Goal: Transaction & Acquisition: Purchase product/service

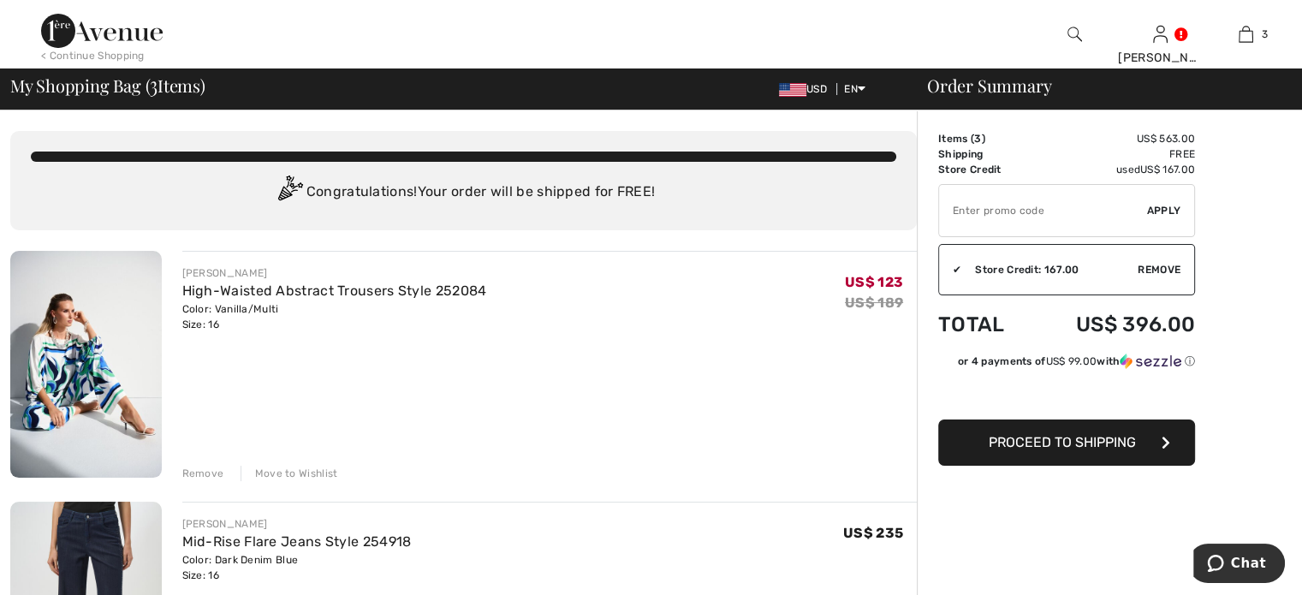
click at [202, 464] on div "Remove Move to Wishlist" at bounding box center [549, 471] width 735 height 19
click at [201, 470] on div "Remove" at bounding box center [203, 473] width 42 height 15
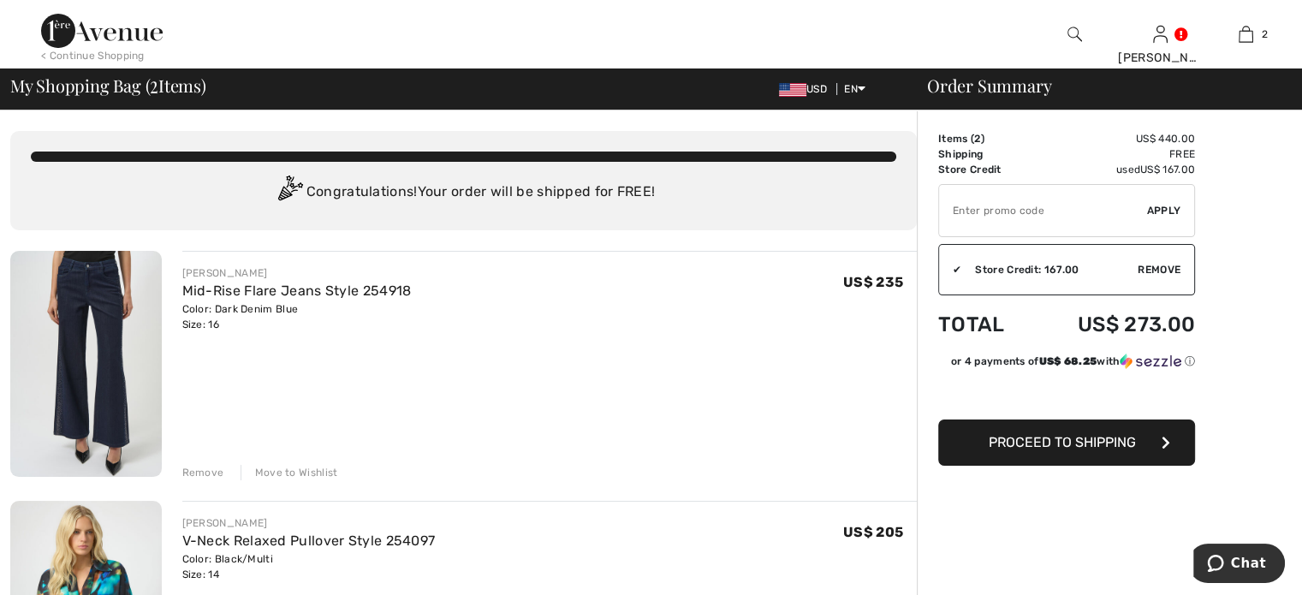
click at [110, 335] on img at bounding box center [85, 364] width 151 height 226
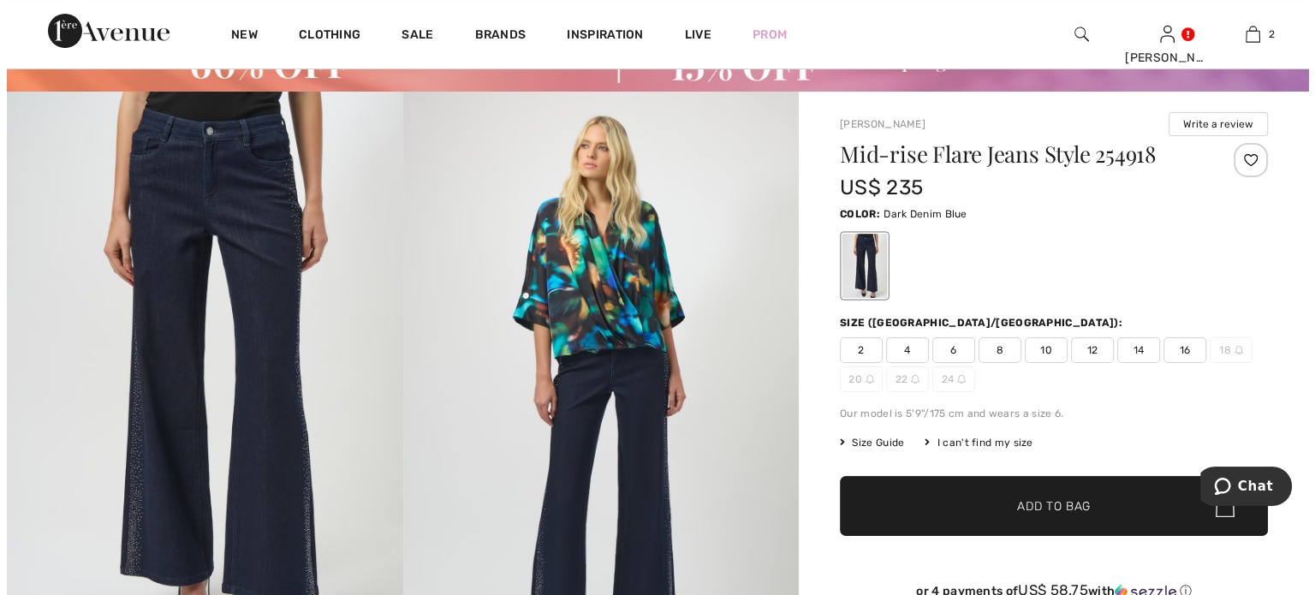
scroll to position [86, 0]
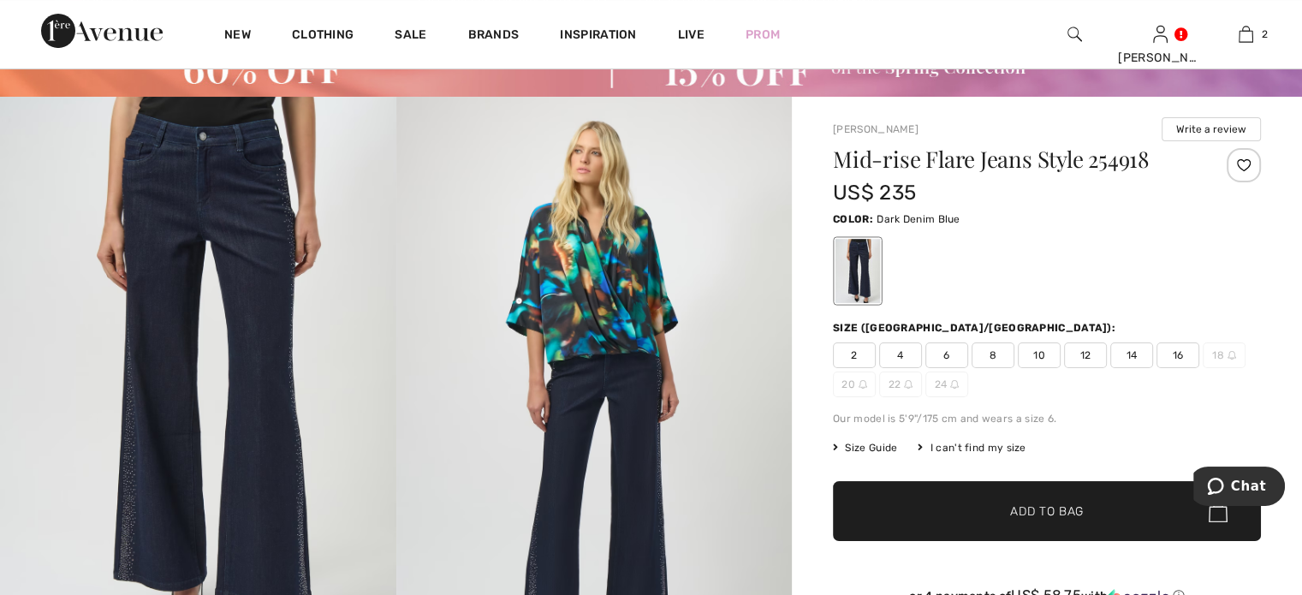
click at [281, 329] on img at bounding box center [198, 393] width 396 height 593
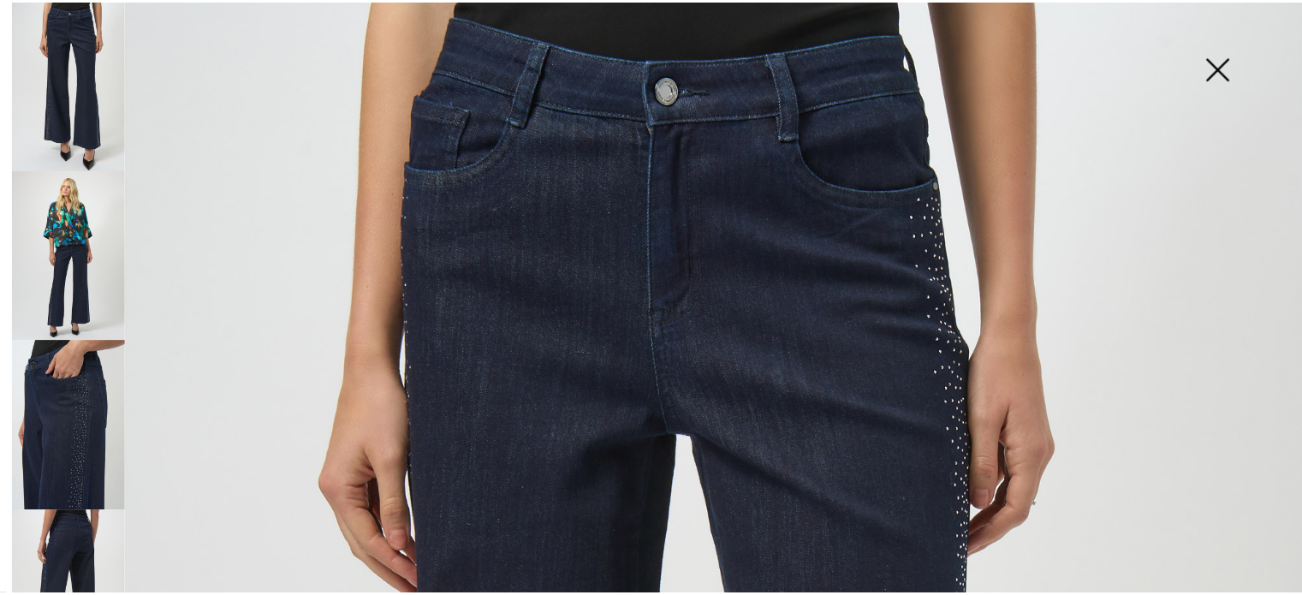
scroll to position [28, 0]
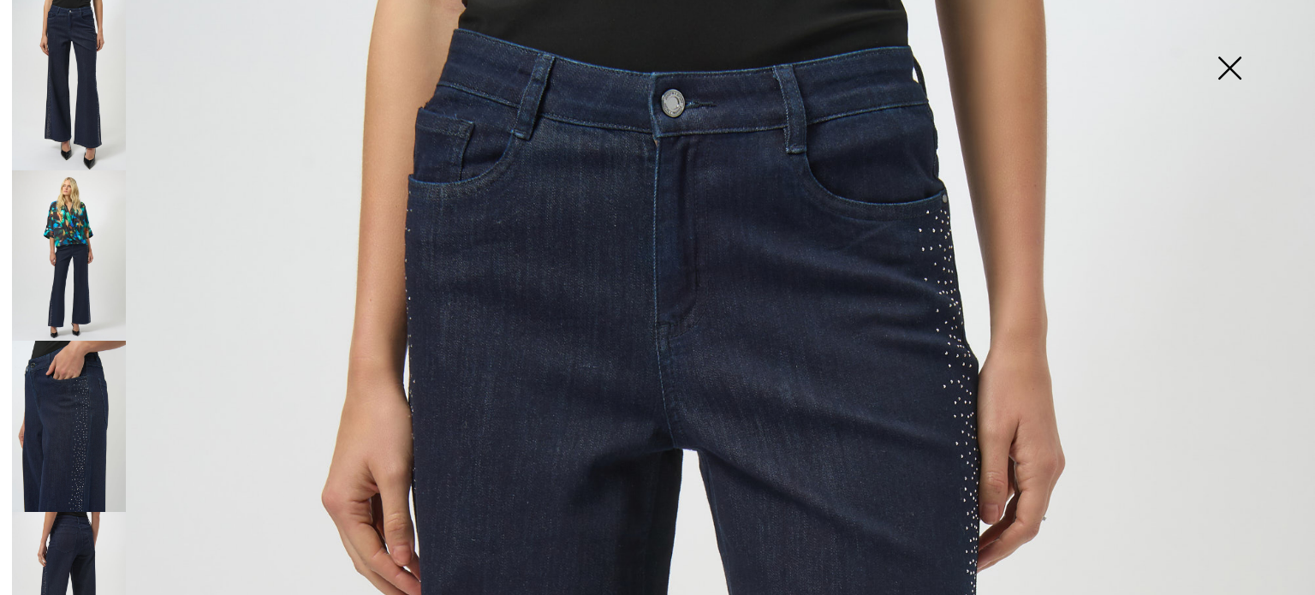
click at [1222, 52] on img at bounding box center [1229, 70] width 86 height 88
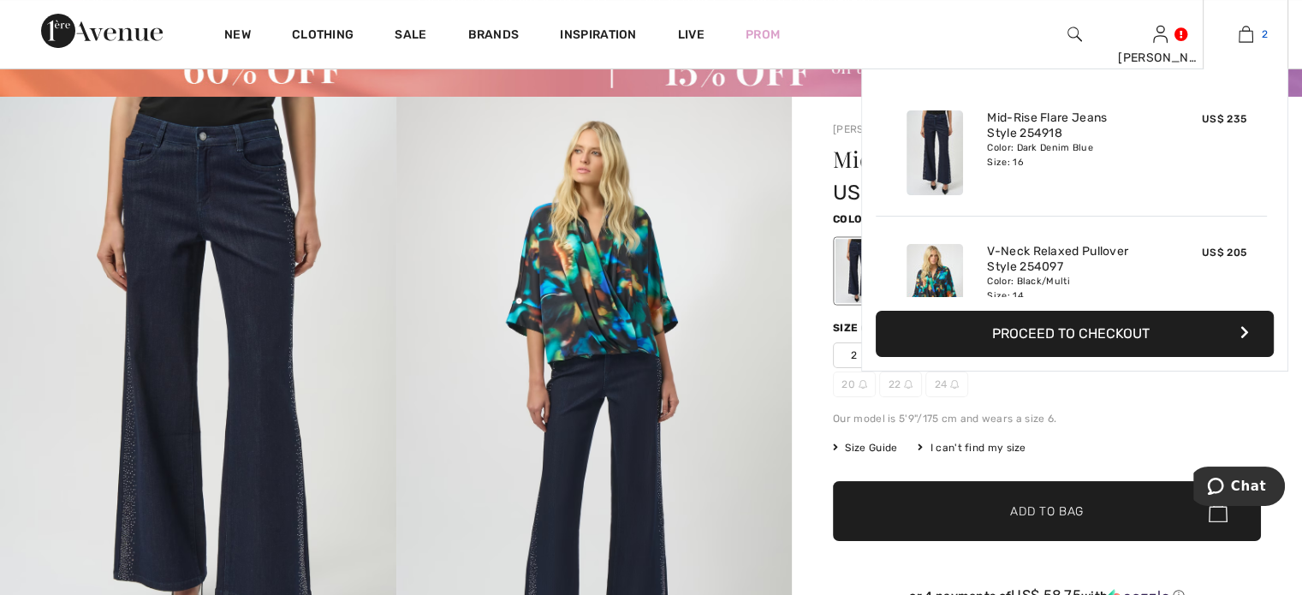
click at [1242, 33] on img at bounding box center [1245, 34] width 15 height 21
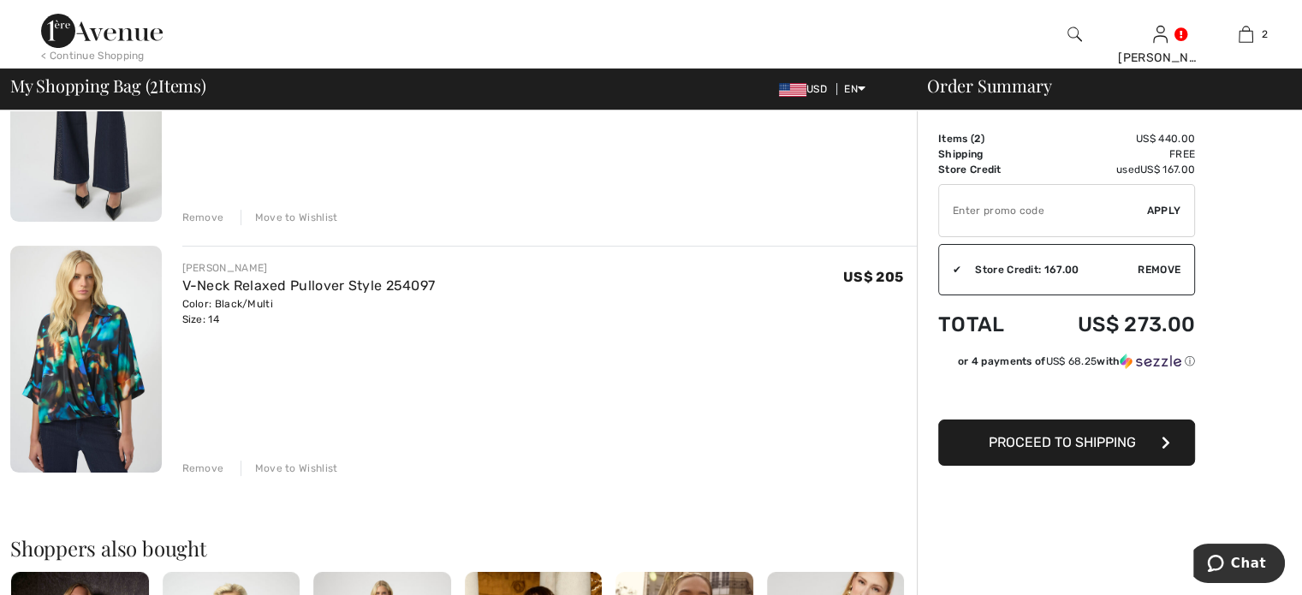
scroll to position [257, 0]
click at [96, 345] on img at bounding box center [85, 357] width 151 height 226
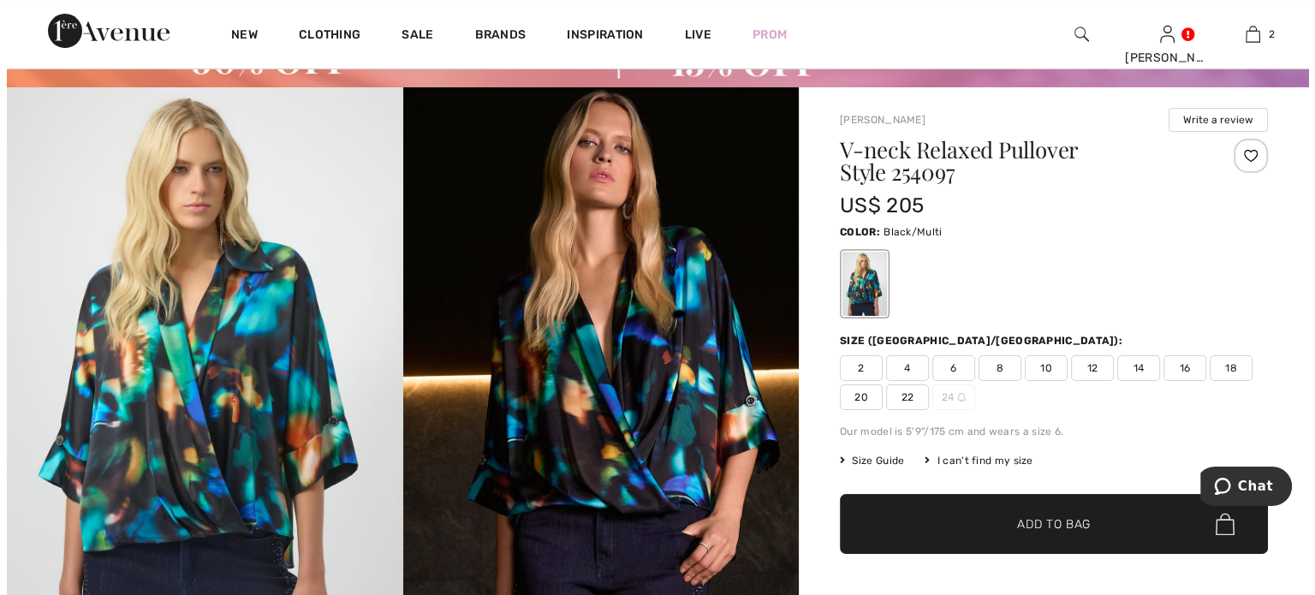
scroll to position [92, 0]
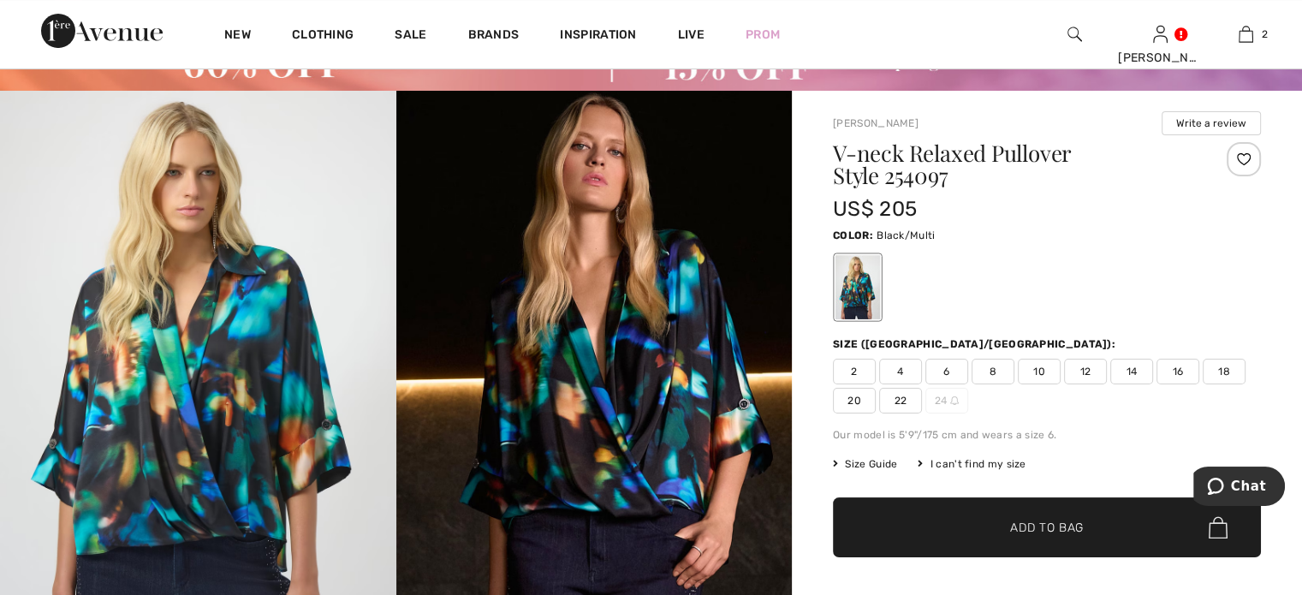
click at [642, 345] on img at bounding box center [594, 388] width 396 height 594
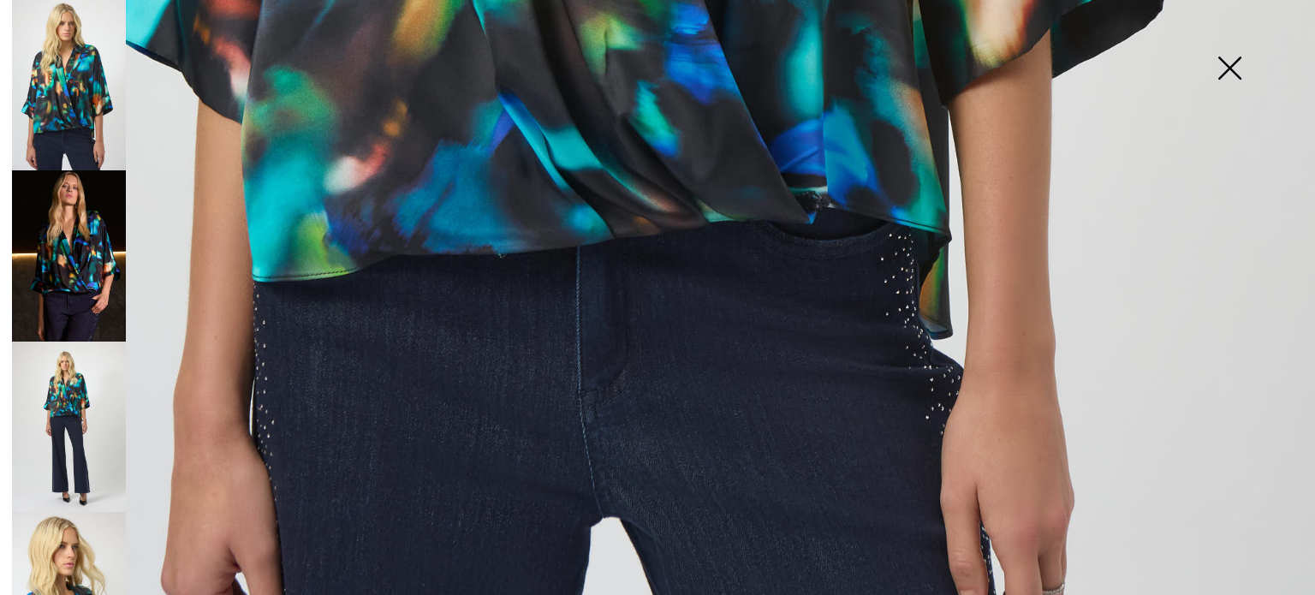
scroll to position [1356, 0]
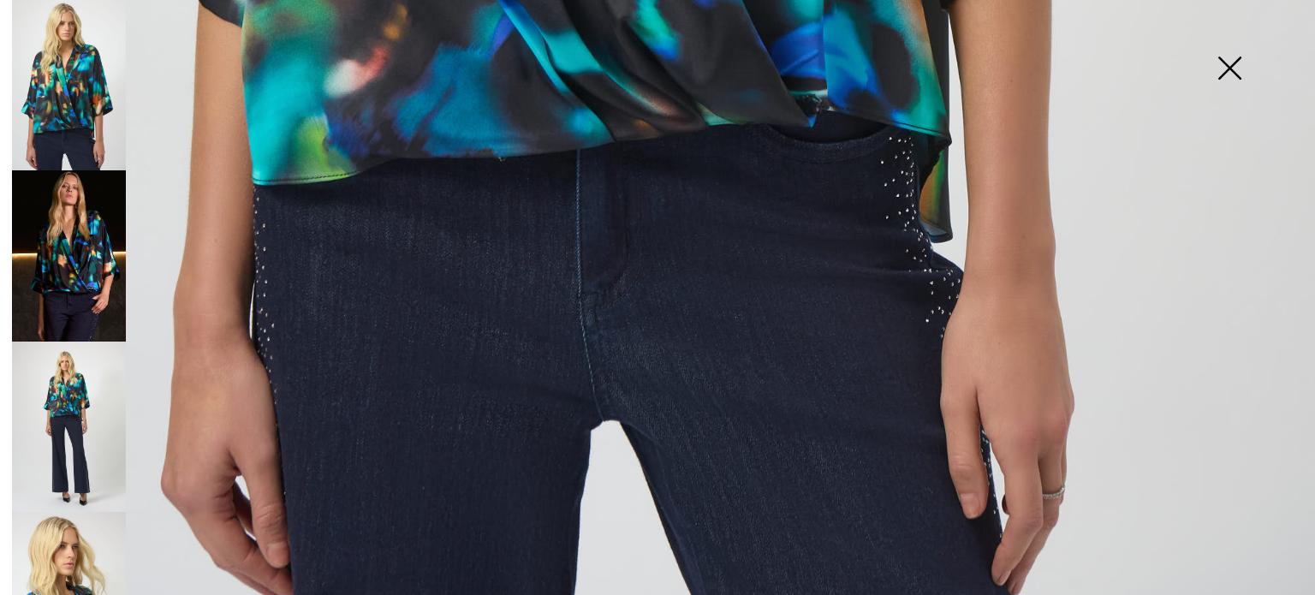
click at [82, 540] on img at bounding box center [69, 597] width 114 height 170
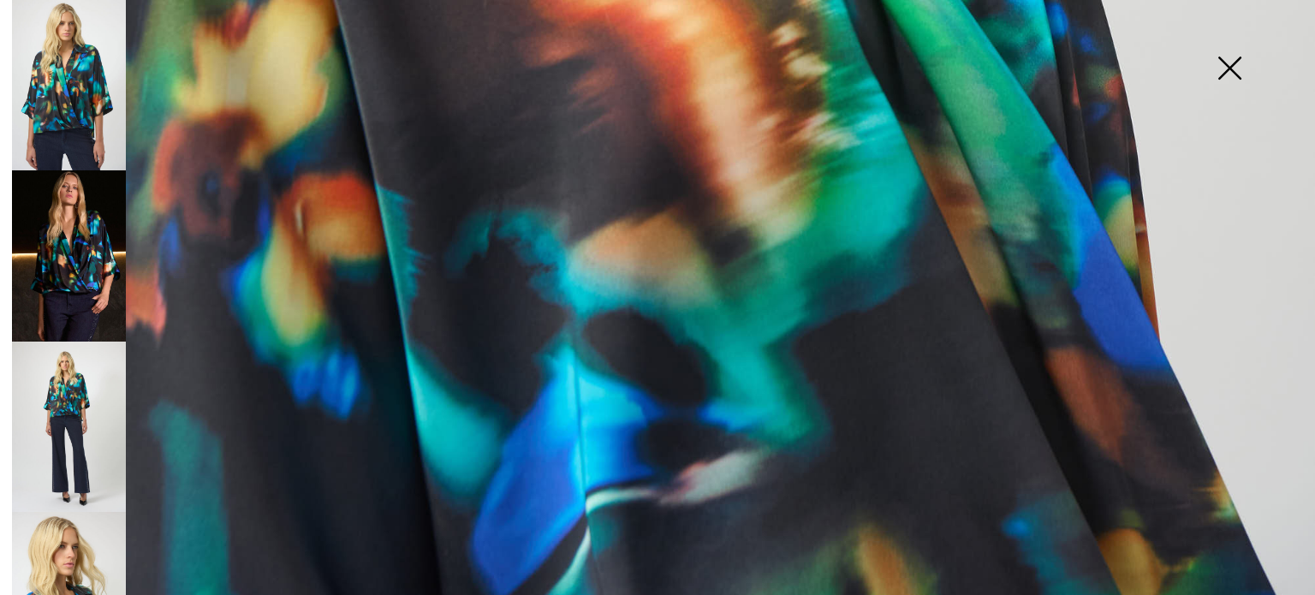
click at [116, 52] on img at bounding box center [69, 85] width 114 height 170
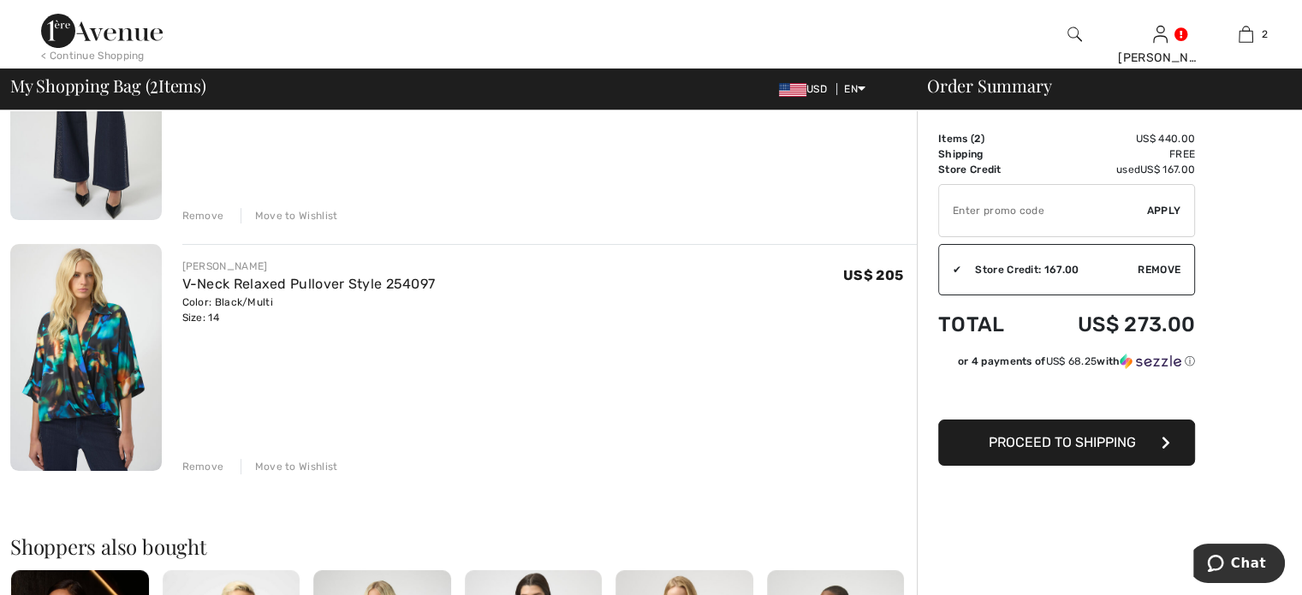
click at [65, 328] on img at bounding box center [85, 357] width 151 height 226
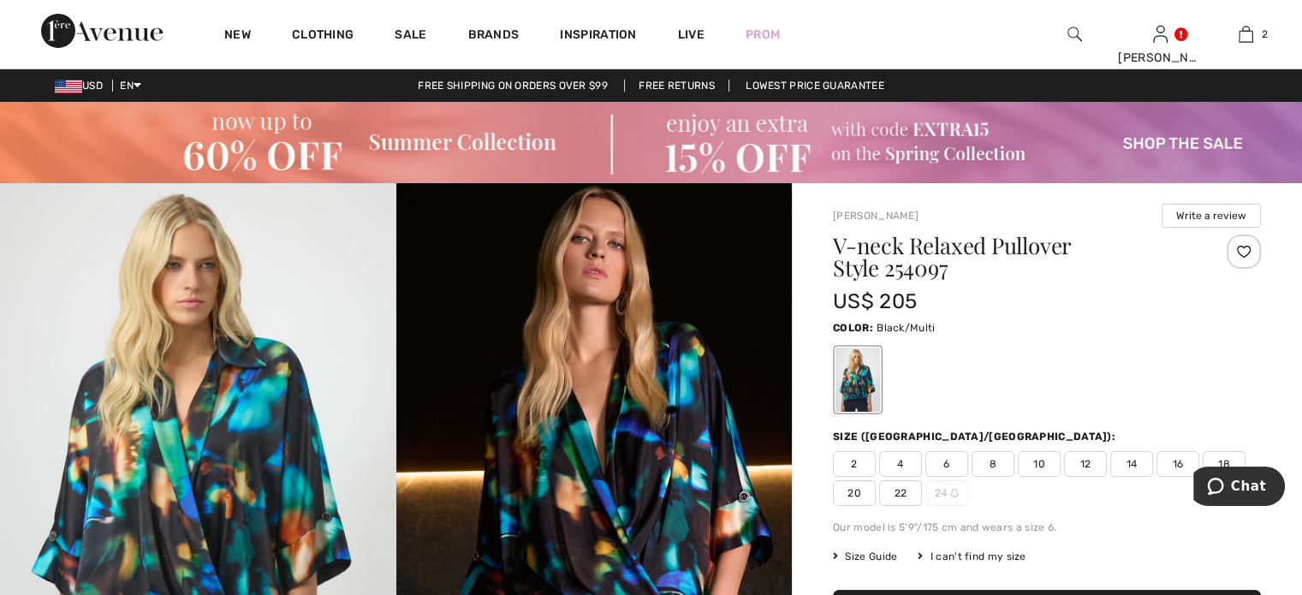
drag, startPoint x: 1300, startPoint y: 89, endPoint x: 1308, endPoint y: 94, distance: 9.3
click at [1301, 94] on html "We value your privacy We use cookies to enhance your browsing experience, serve…" at bounding box center [651, 297] width 1302 height 595
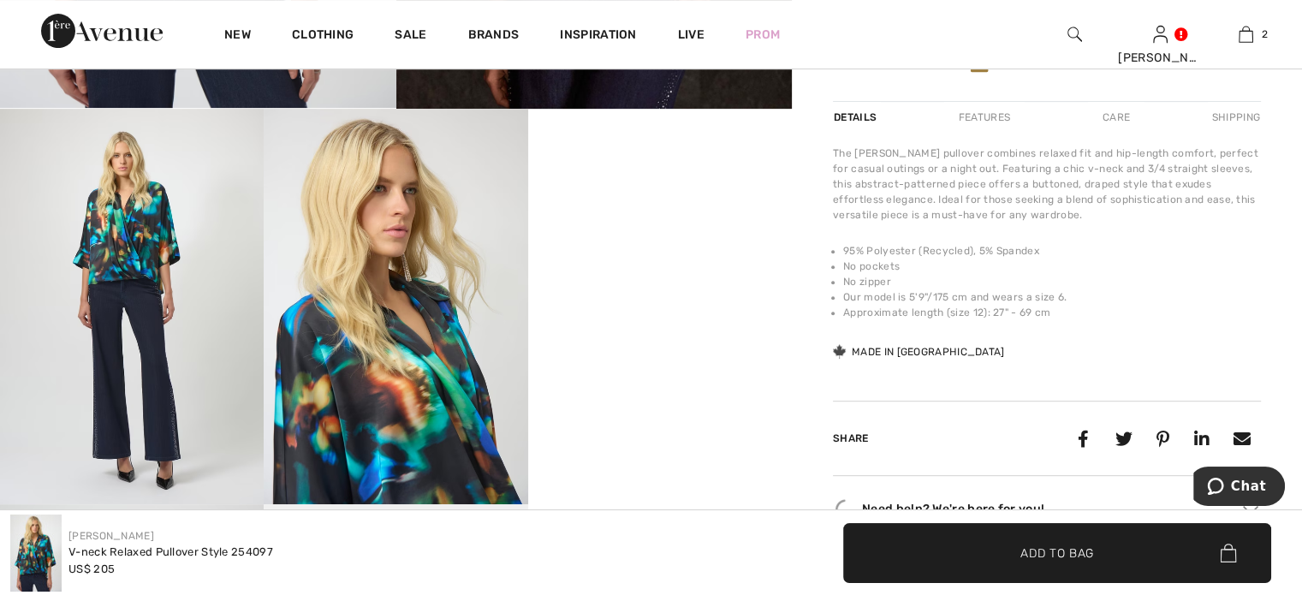
scroll to position [673, 0]
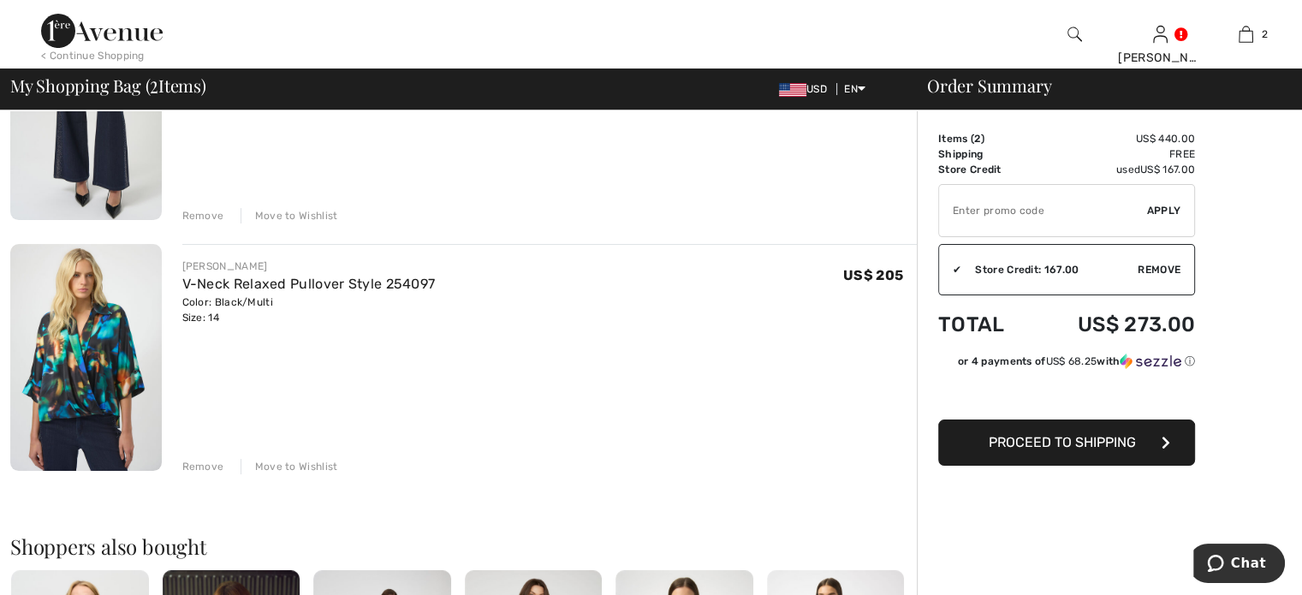
click at [110, 53] on div "< Continue Shopping" at bounding box center [93, 55] width 104 height 15
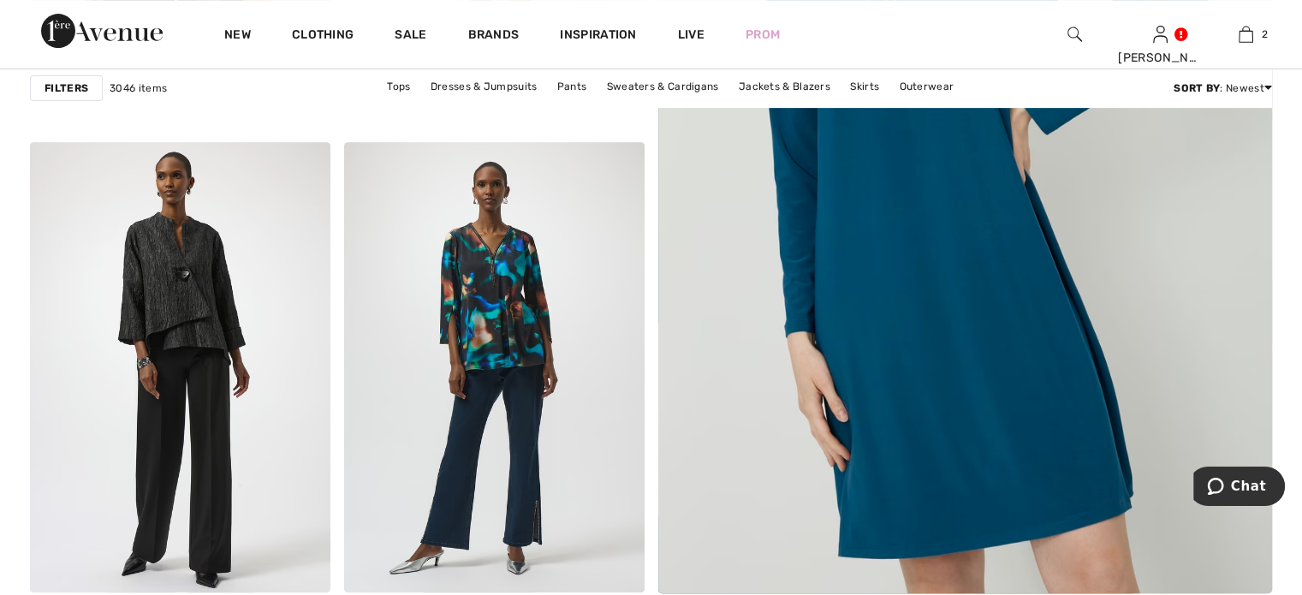
scroll to position [684, 0]
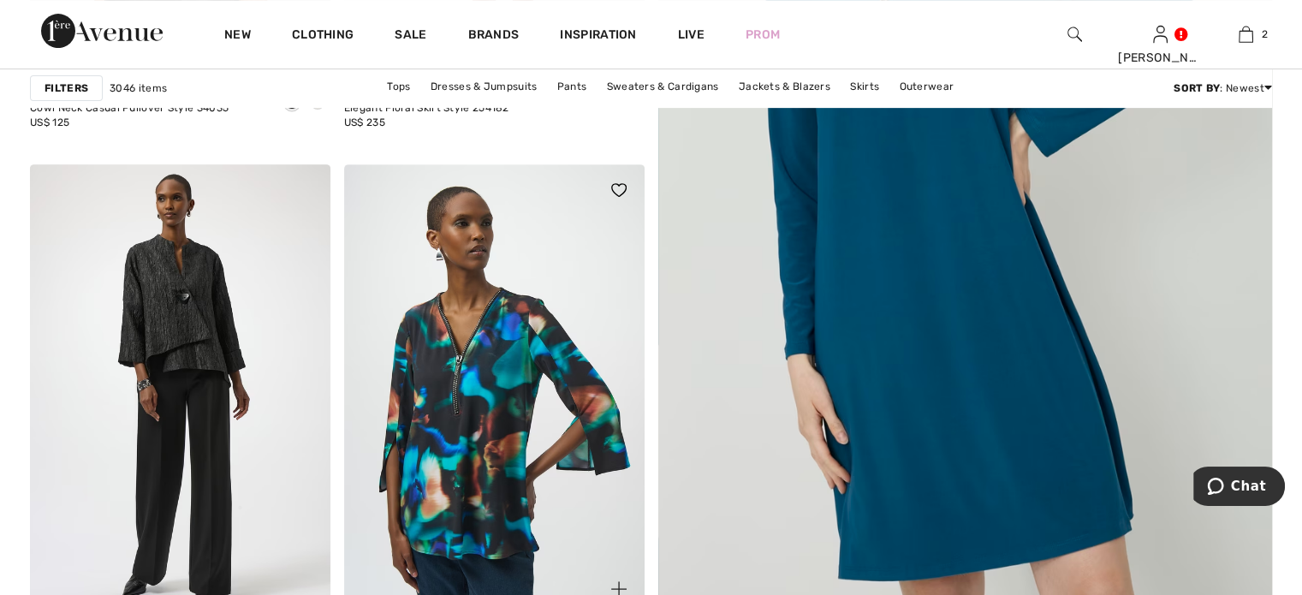
click at [561, 338] on img at bounding box center [494, 389] width 300 height 450
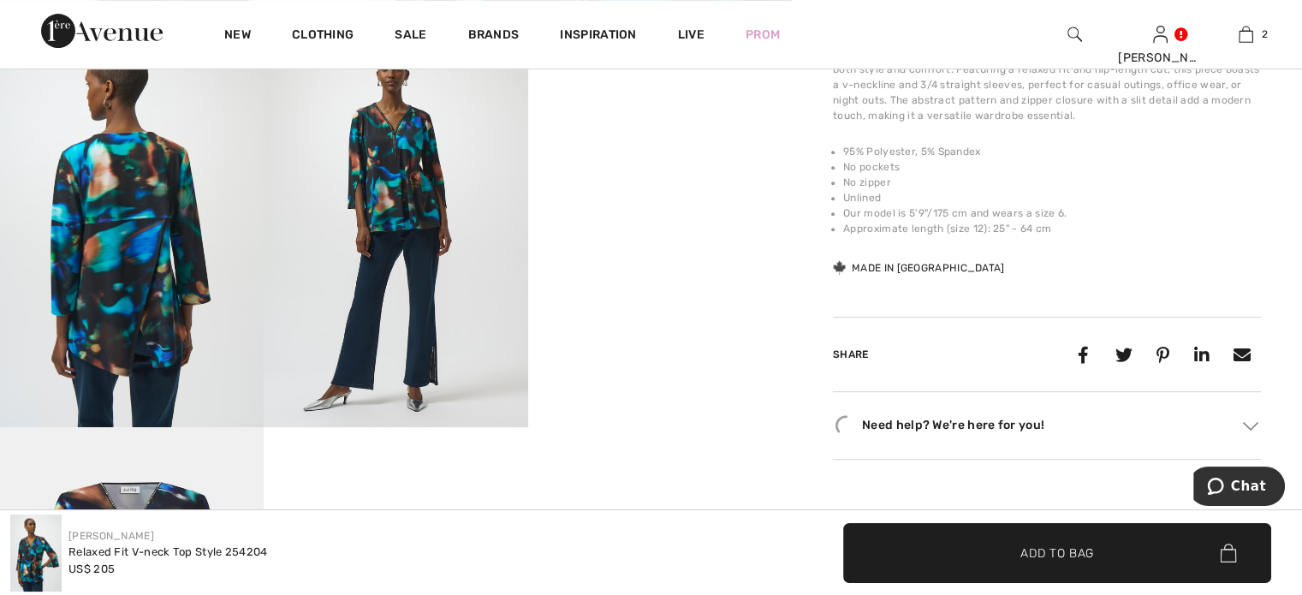
scroll to position [750, 0]
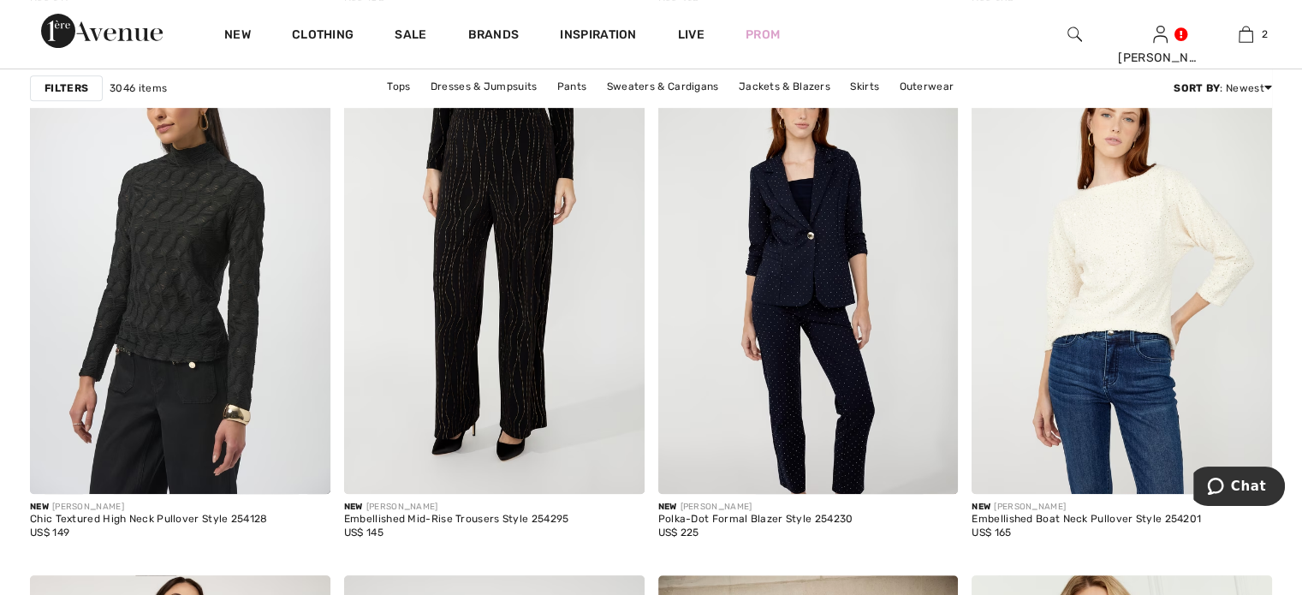
scroll to position [8134, 0]
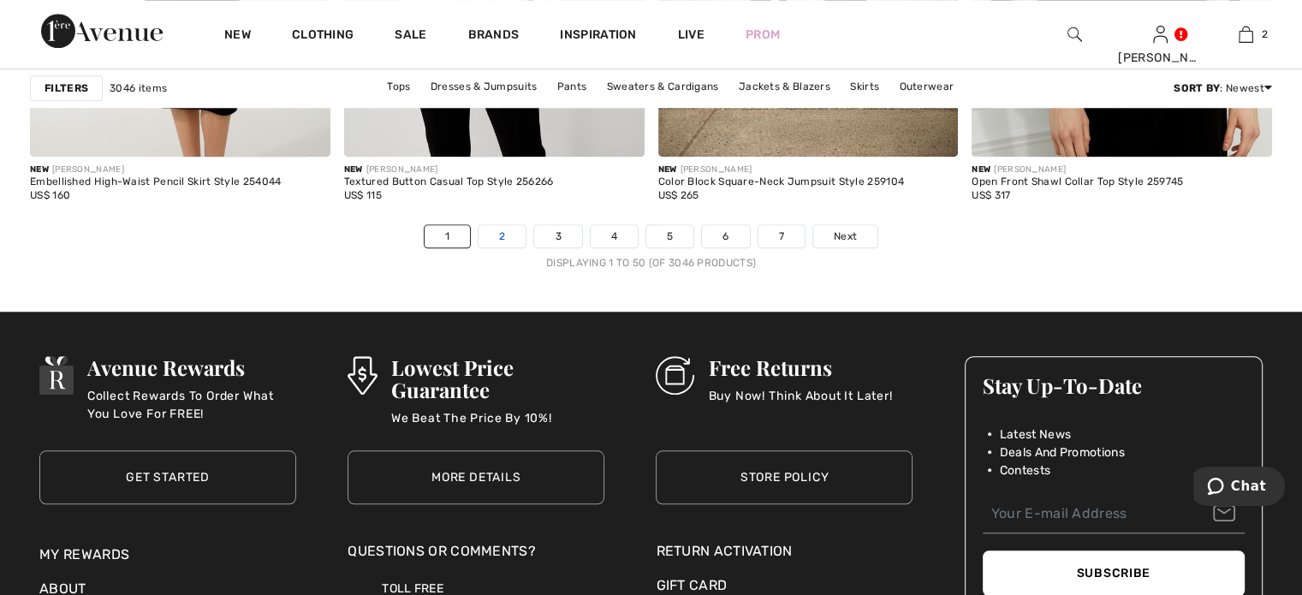
click at [496, 228] on link "2" at bounding box center [501, 236] width 47 height 22
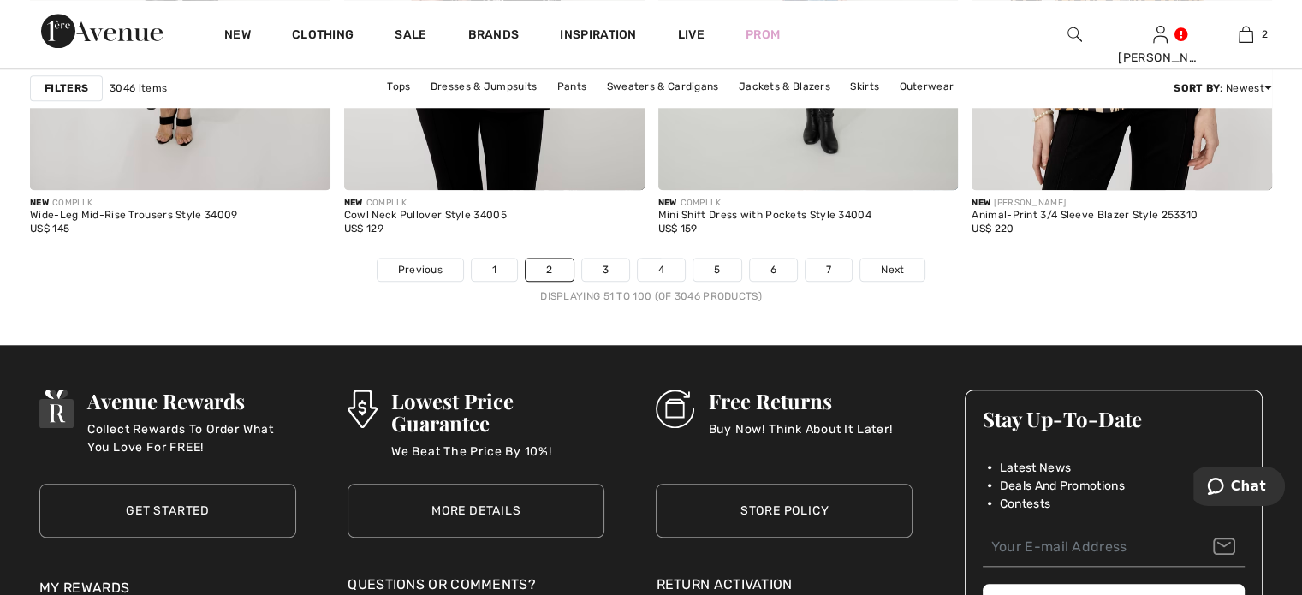
scroll to position [8080, 0]
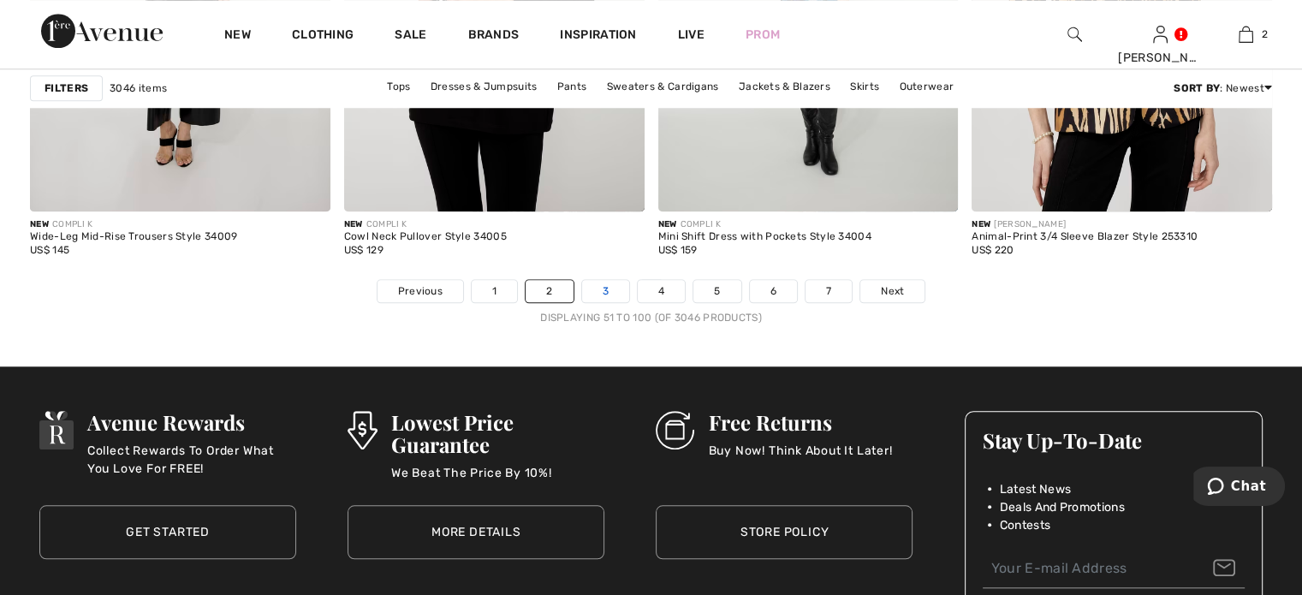
click at [603, 284] on link "3" at bounding box center [605, 291] width 47 height 22
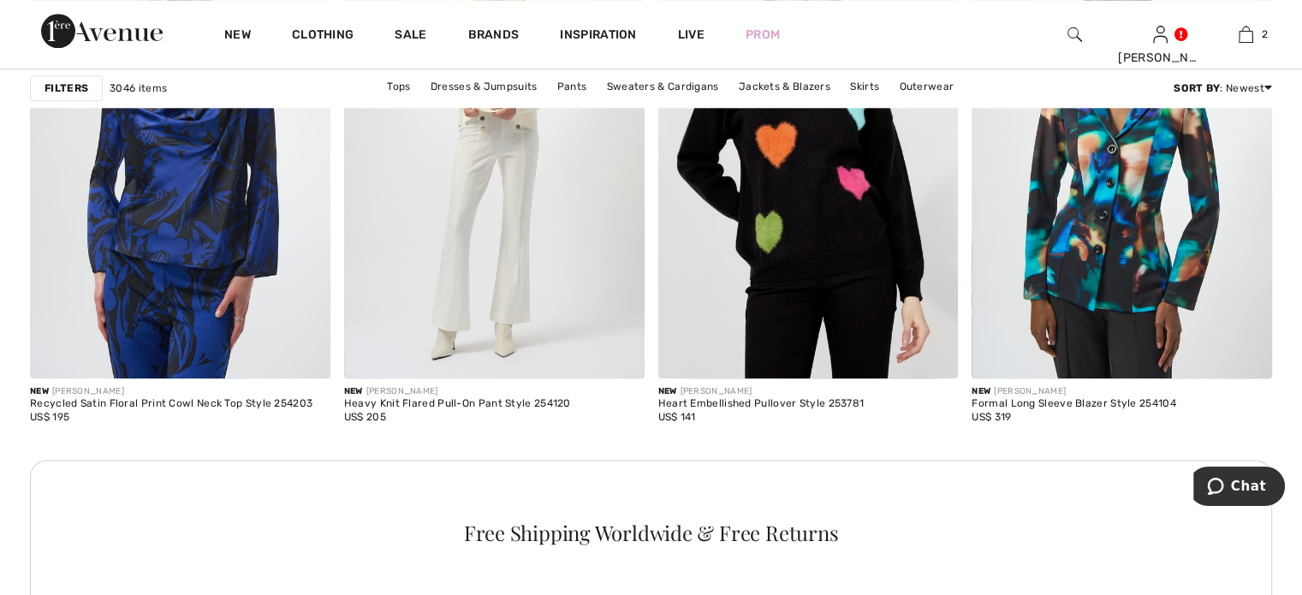
scroll to position [1929, 0]
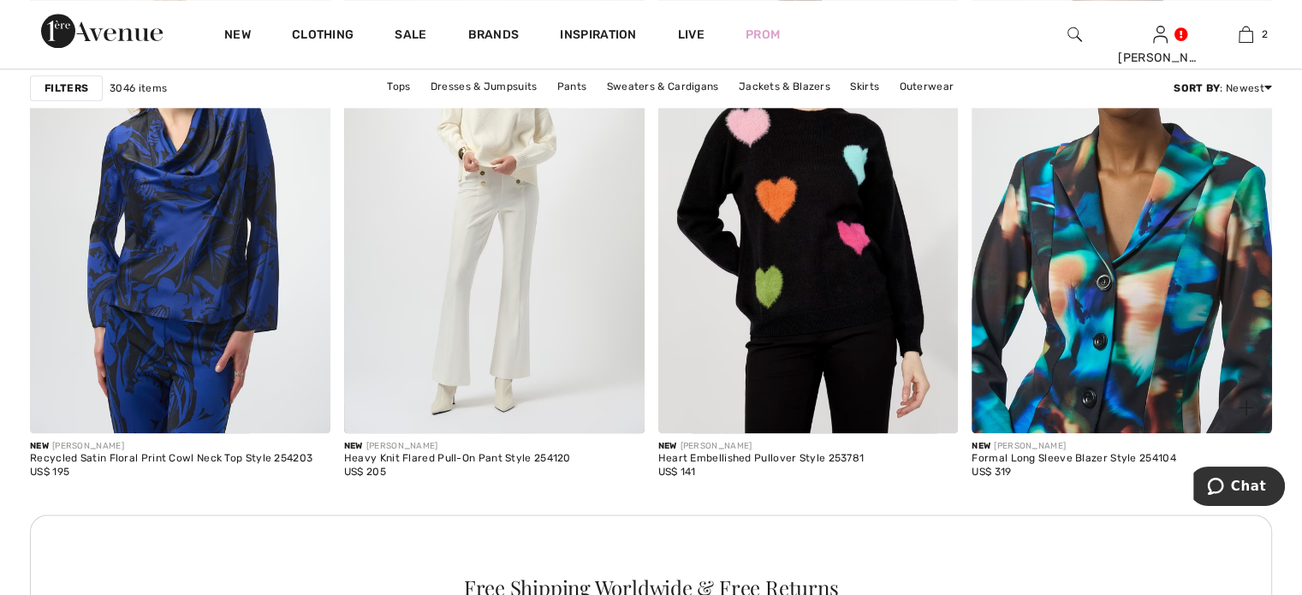
click at [1138, 169] on img at bounding box center [1121, 207] width 300 height 450
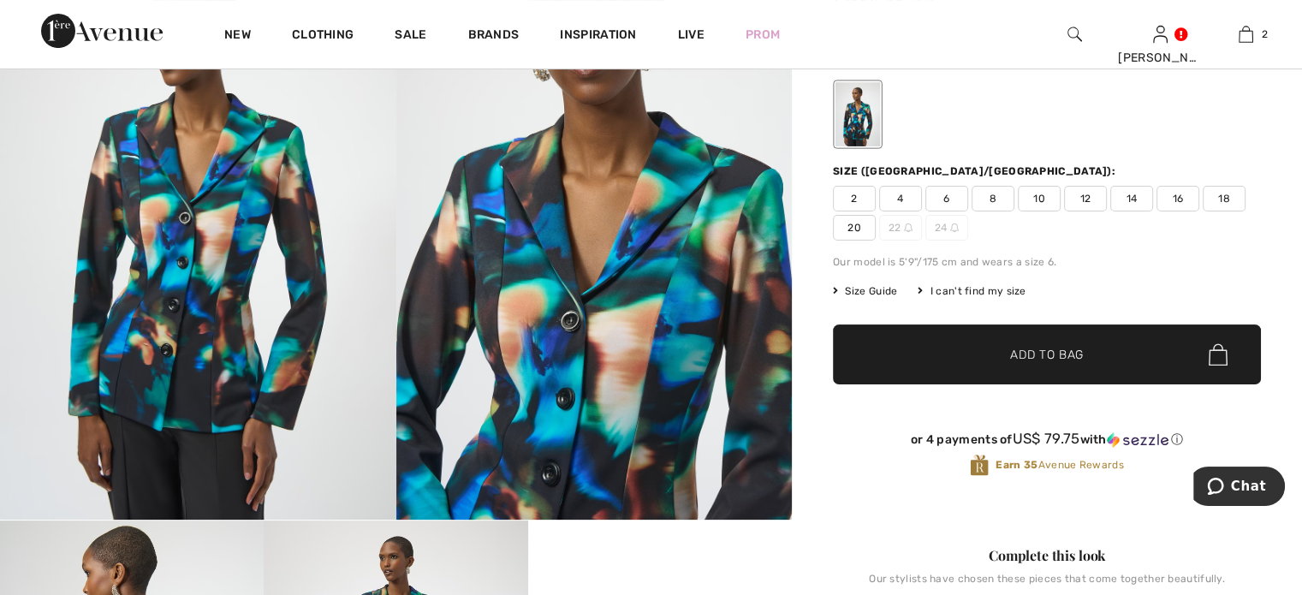
scroll to position [154, 0]
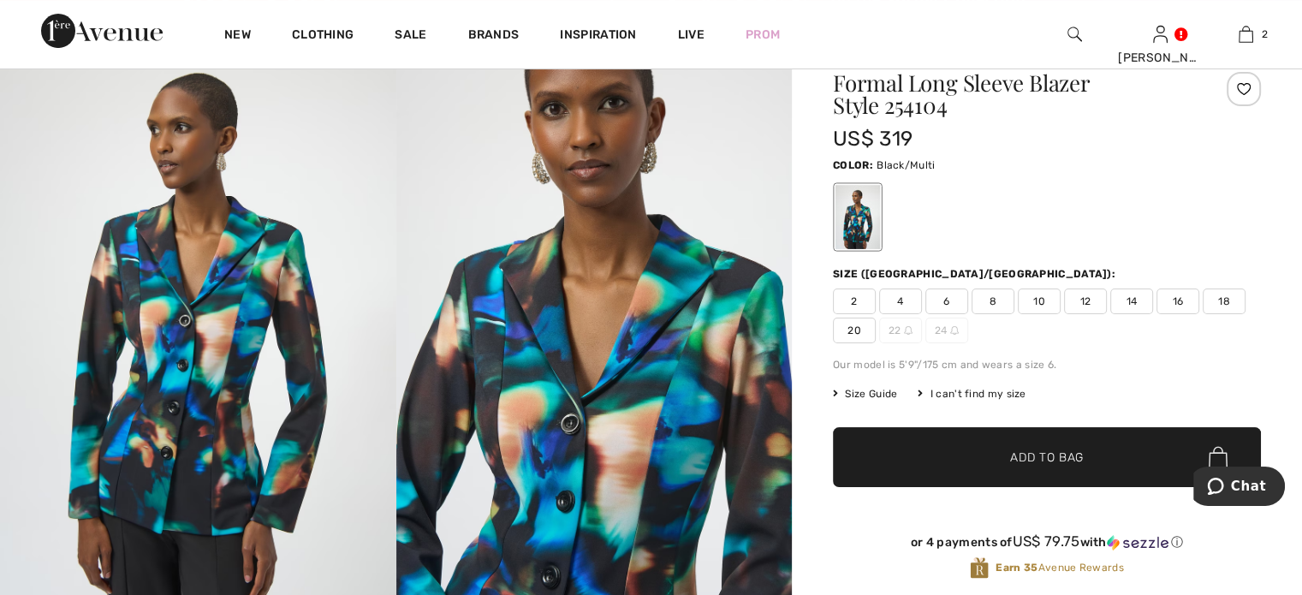
click at [1276, 82] on html "We value your privacy We use cookies to enhance your browsing experience, serve…" at bounding box center [651, 143] width 1302 height 595
click at [1181, 294] on span "16" at bounding box center [1177, 301] width 43 height 26
click at [1073, 437] on span "✔ Added to Bag Add to Bag" at bounding box center [1047, 457] width 428 height 60
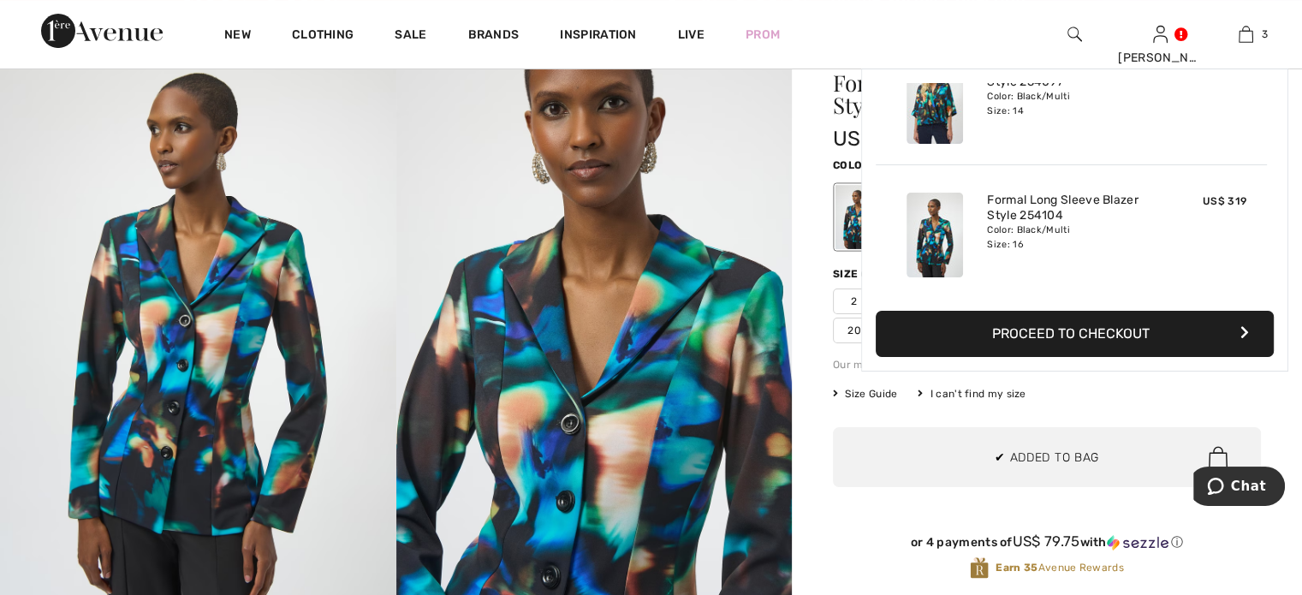
scroll to position [0, 0]
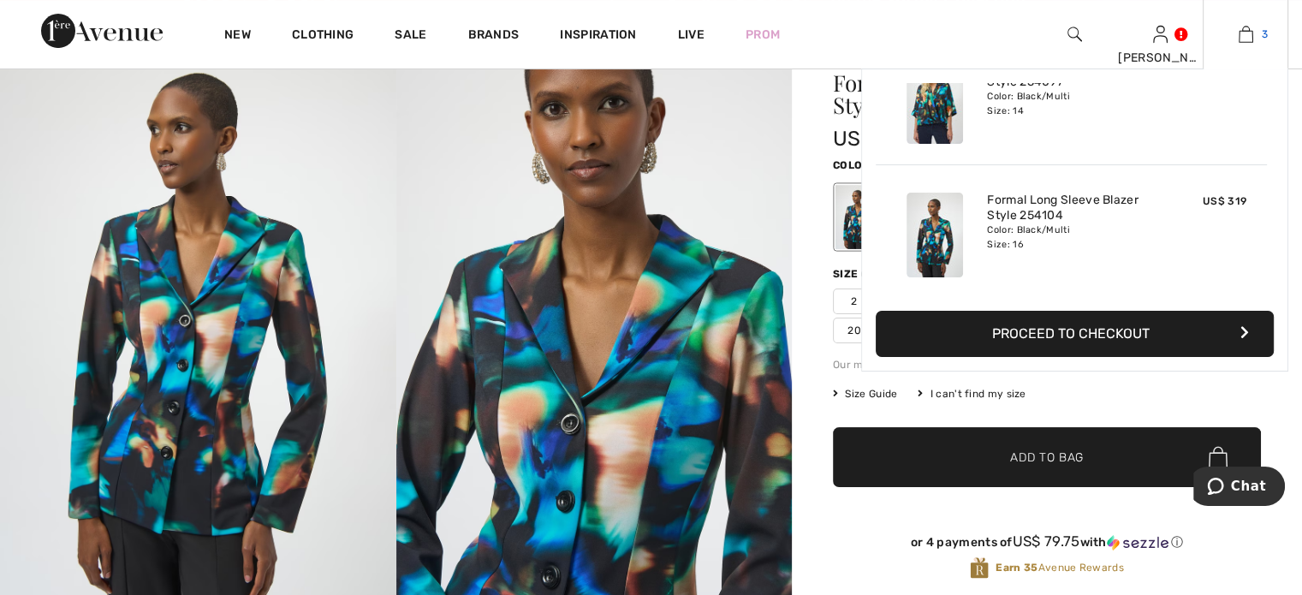
click at [1249, 37] on img at bounding box center [1245, 34] width 15 height 21
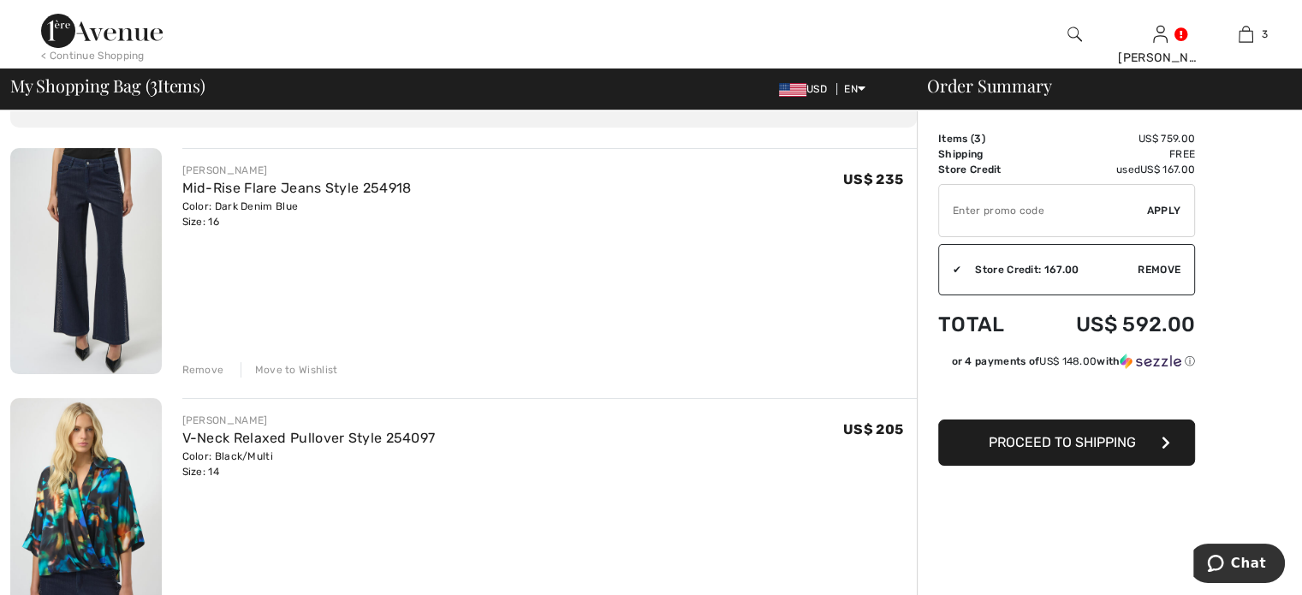
scroll to position [137, 0]
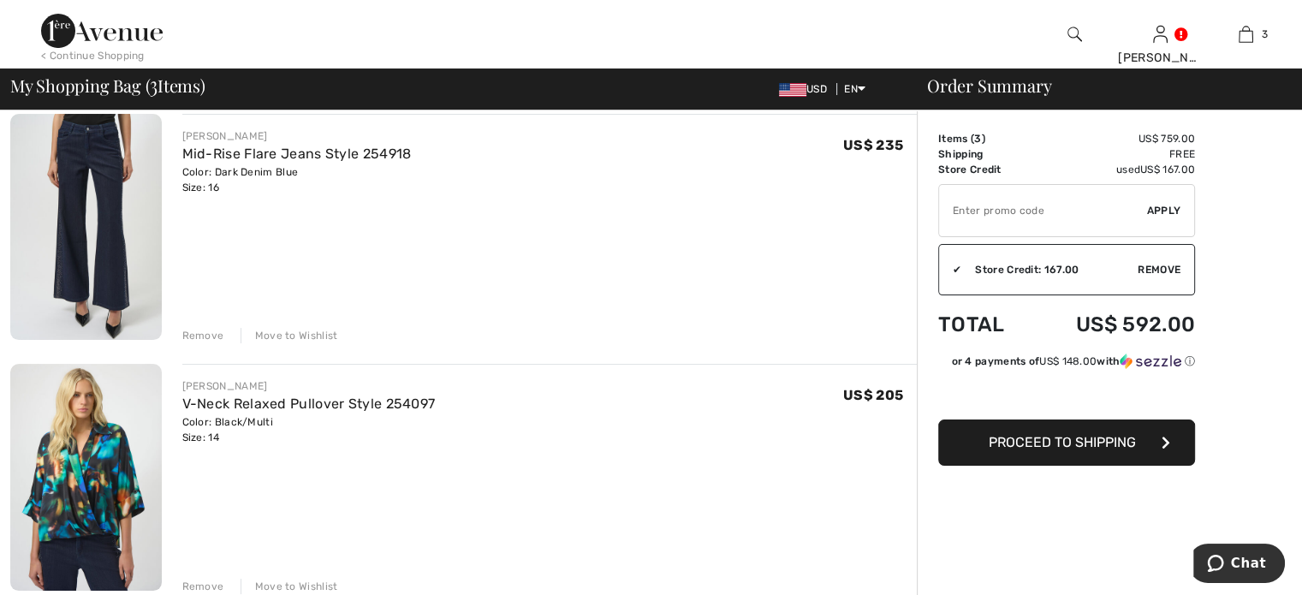
click at [196, 585] on div "Remove" at bounding box center [203, 586] width 42 height 15
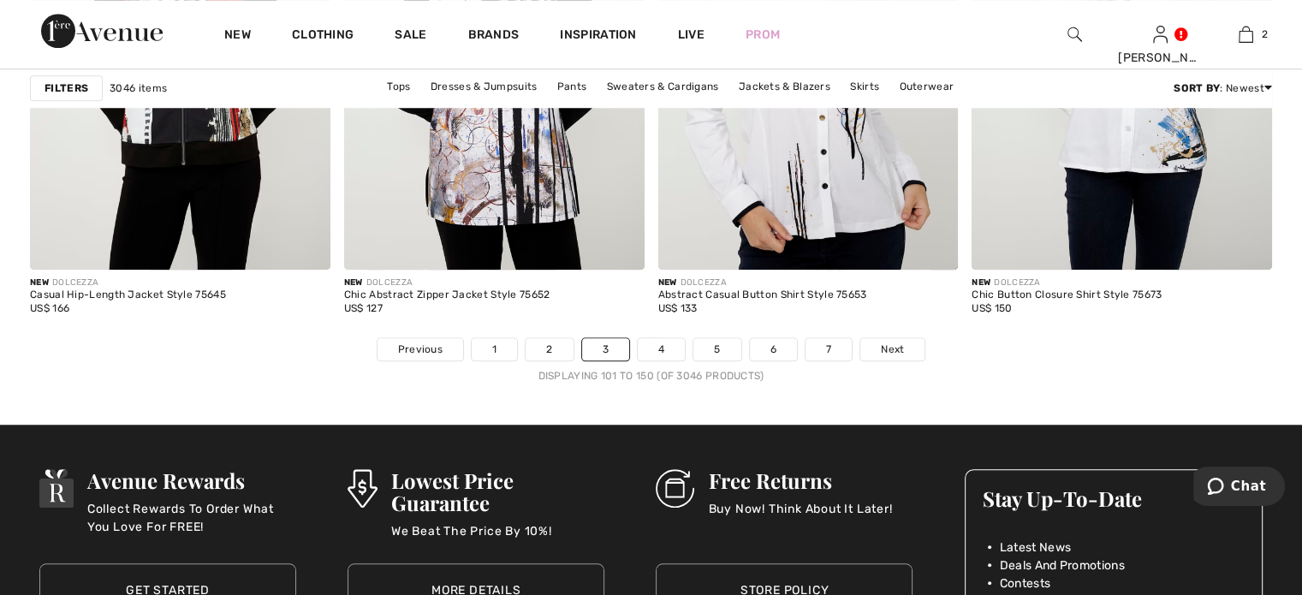
scroll to position [8011, 0]
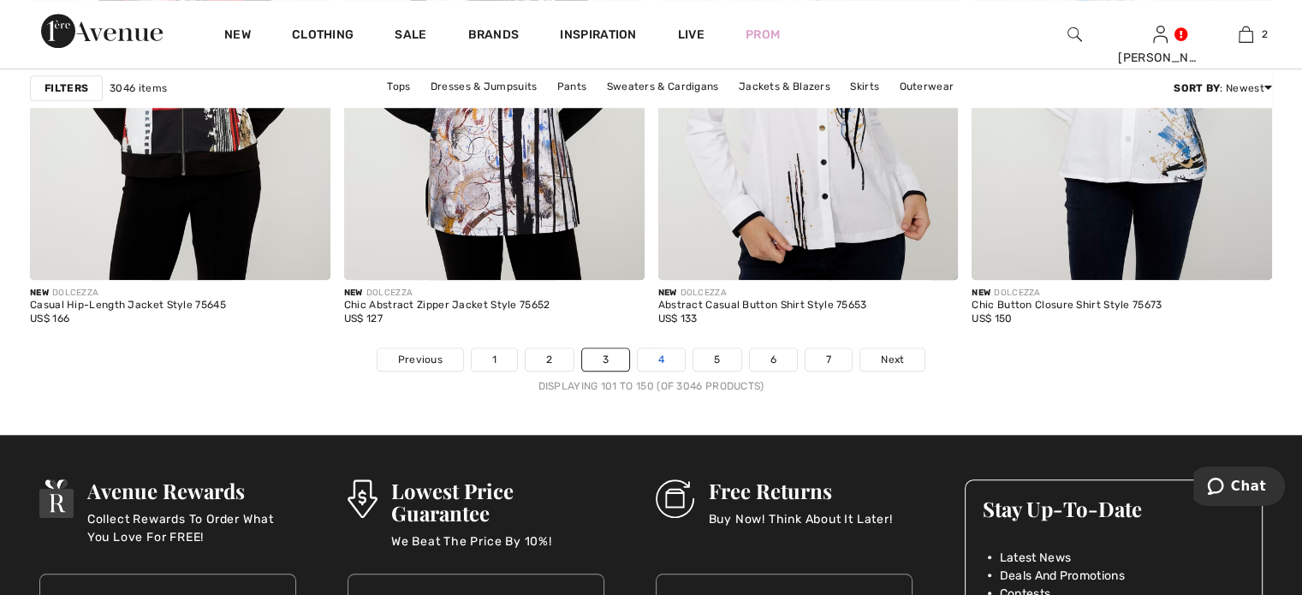
click at [662, 348] on link "4" at bounding box center [661, 359] width 47 height 22
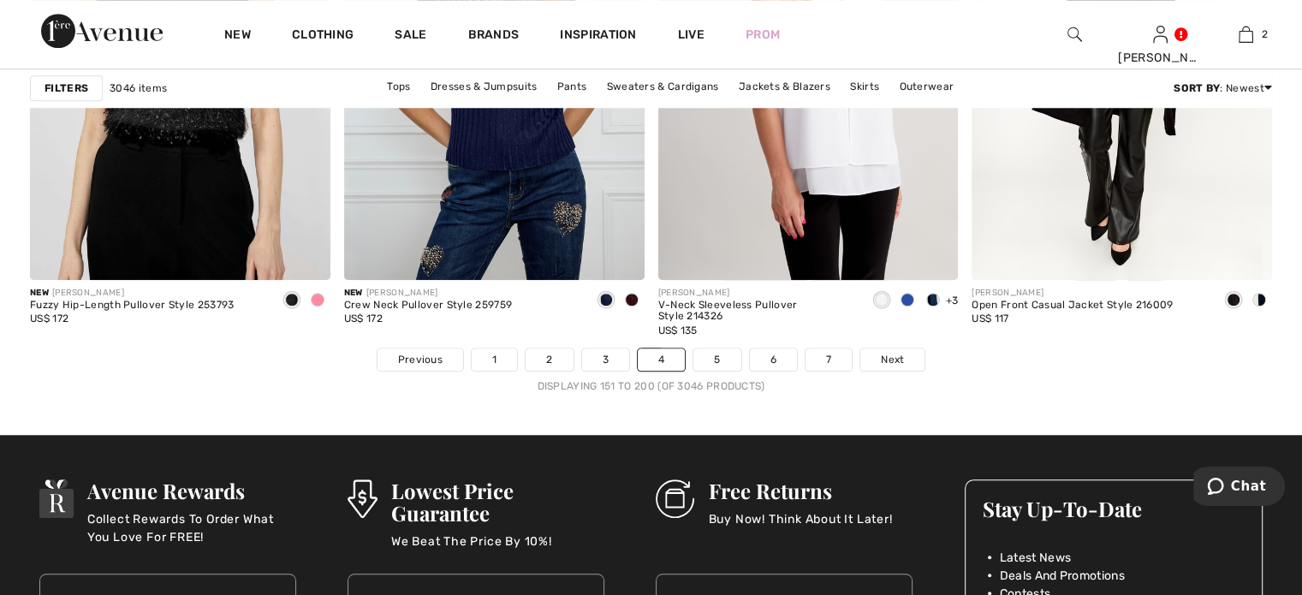
scroll to position [8000, 0]
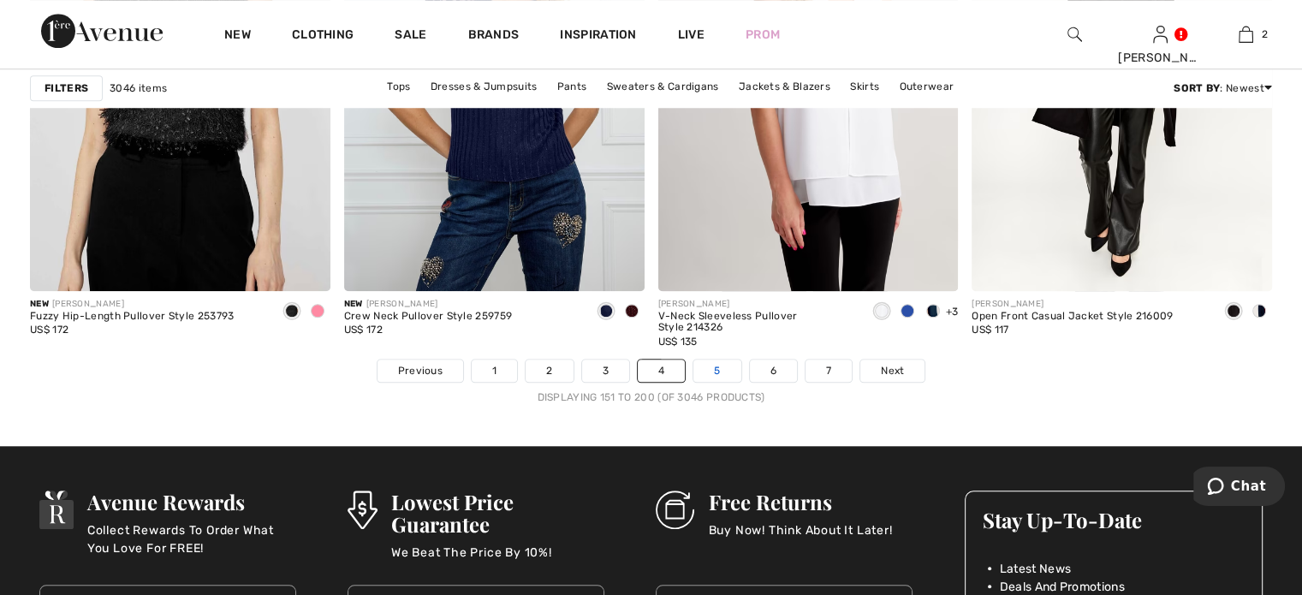
click at [712, 367] on link "5" at bounding box center [716, 370] width 47 height 22
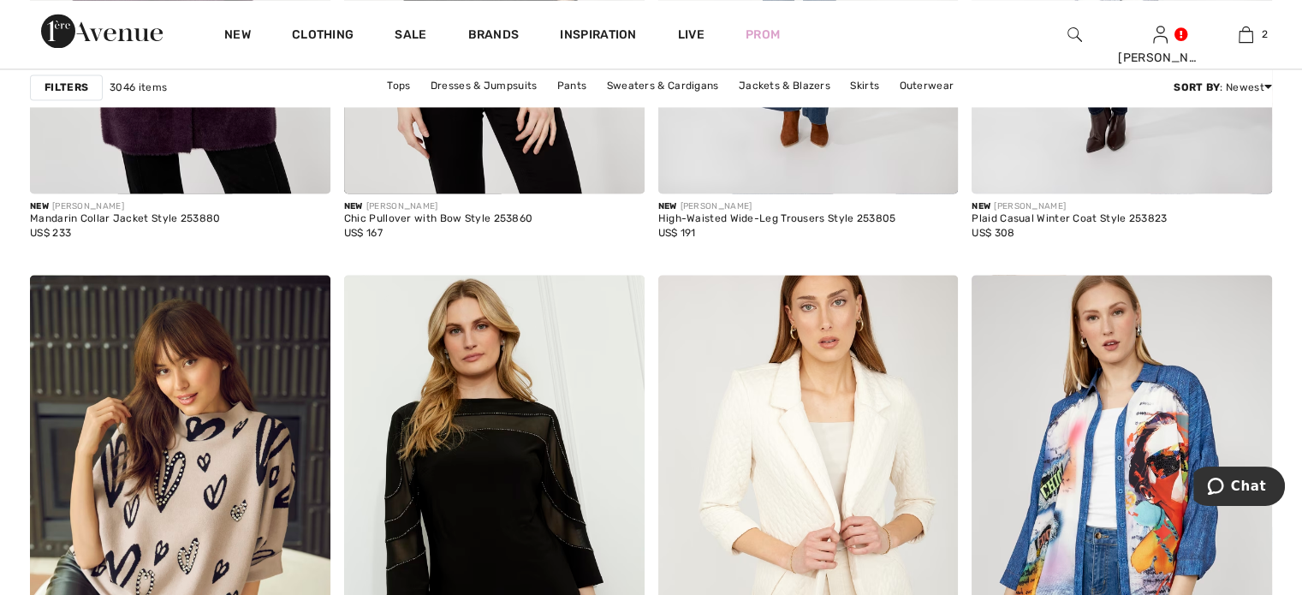
scroll to position [2883, 0]
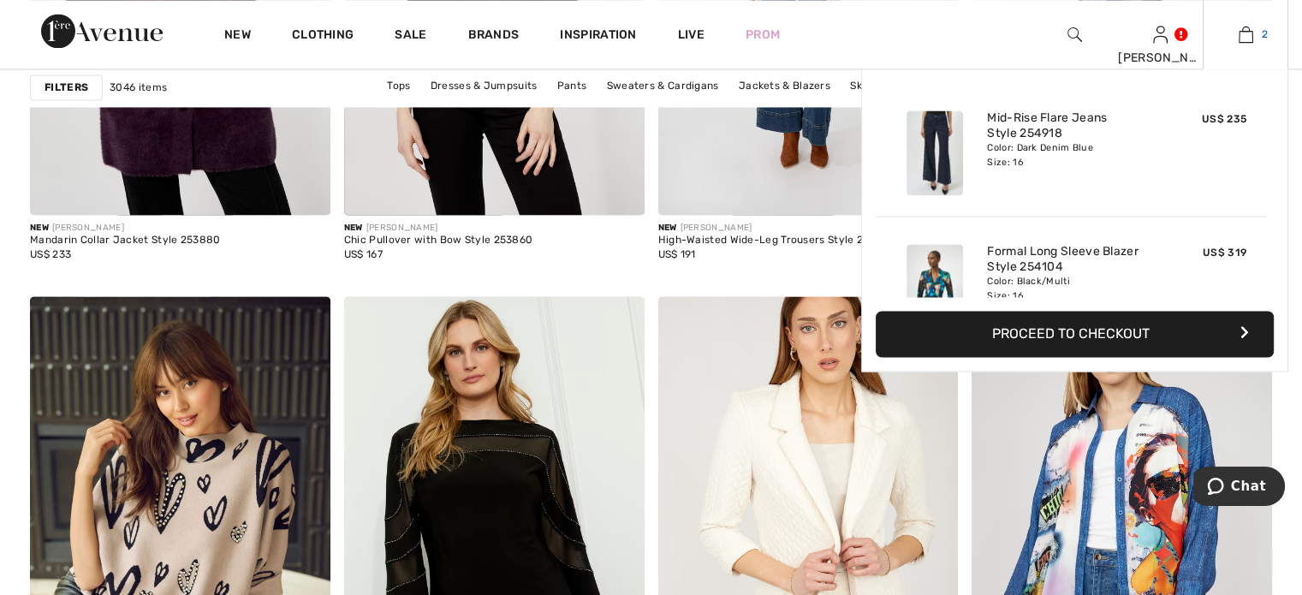
click at [1232, 39] on link "2" at bounding box center [1245, 34] width 84 height 21
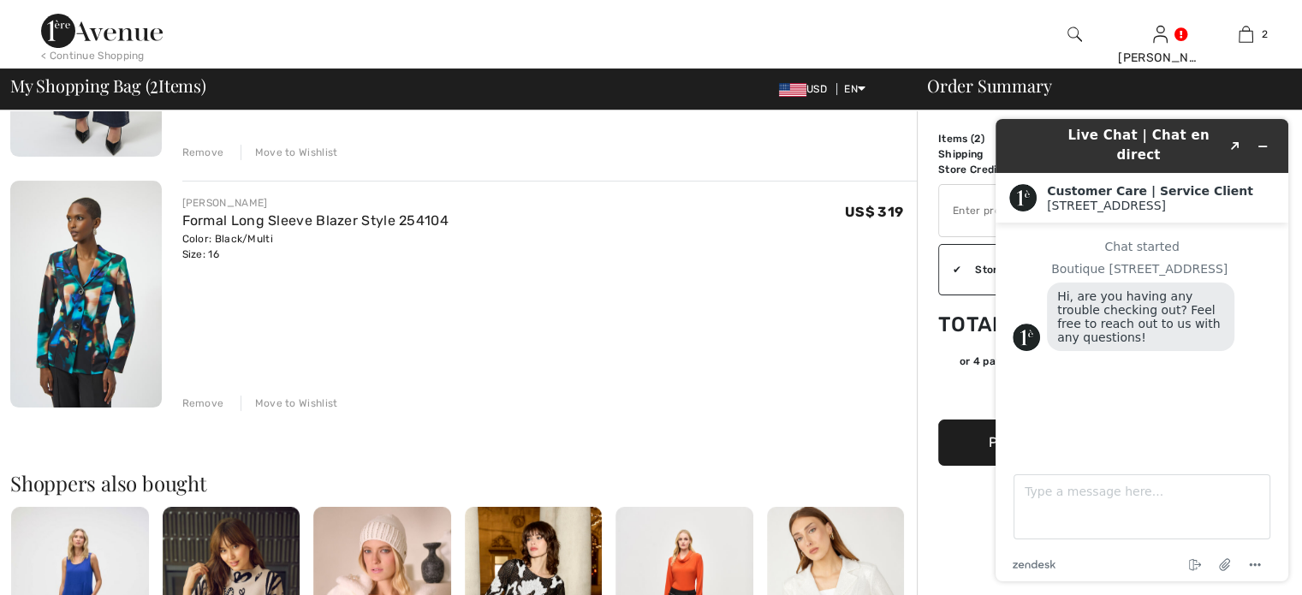
scroll to position [318, 0]
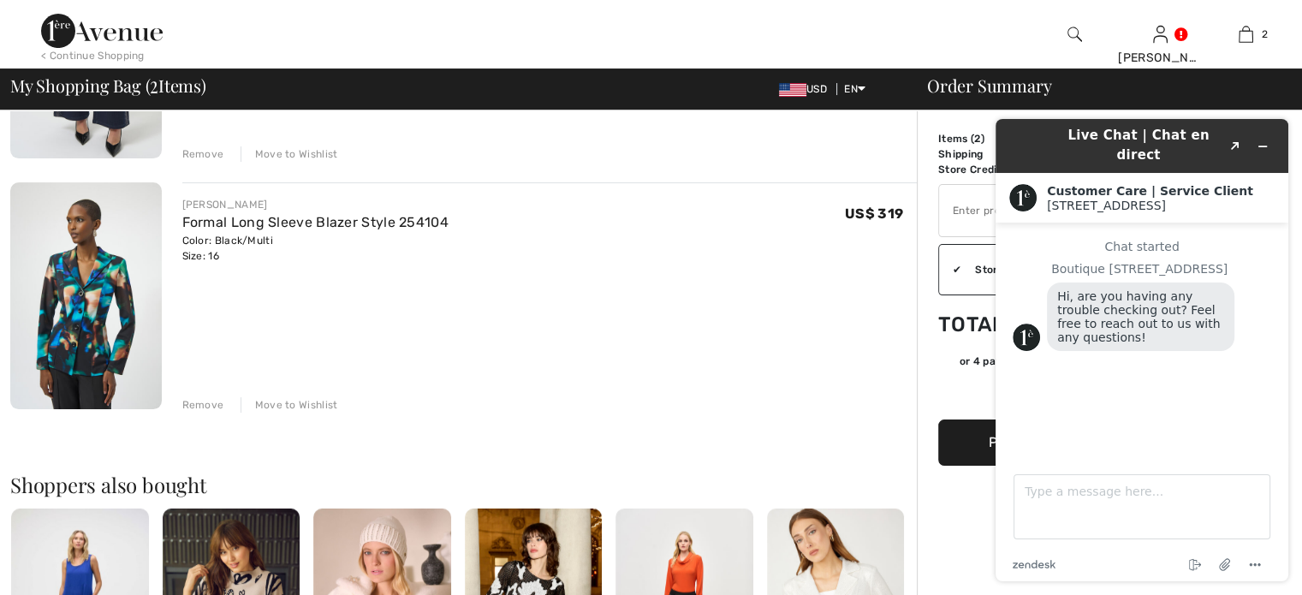
drag, startPoint x: 1308, startPoint y: 235, endPoint x: 282, endPoint y: 255, distance: 1026.4
click at [1266, 134] on button "Minimize widget" at bounding box center [1262, 146] width 27 height 24
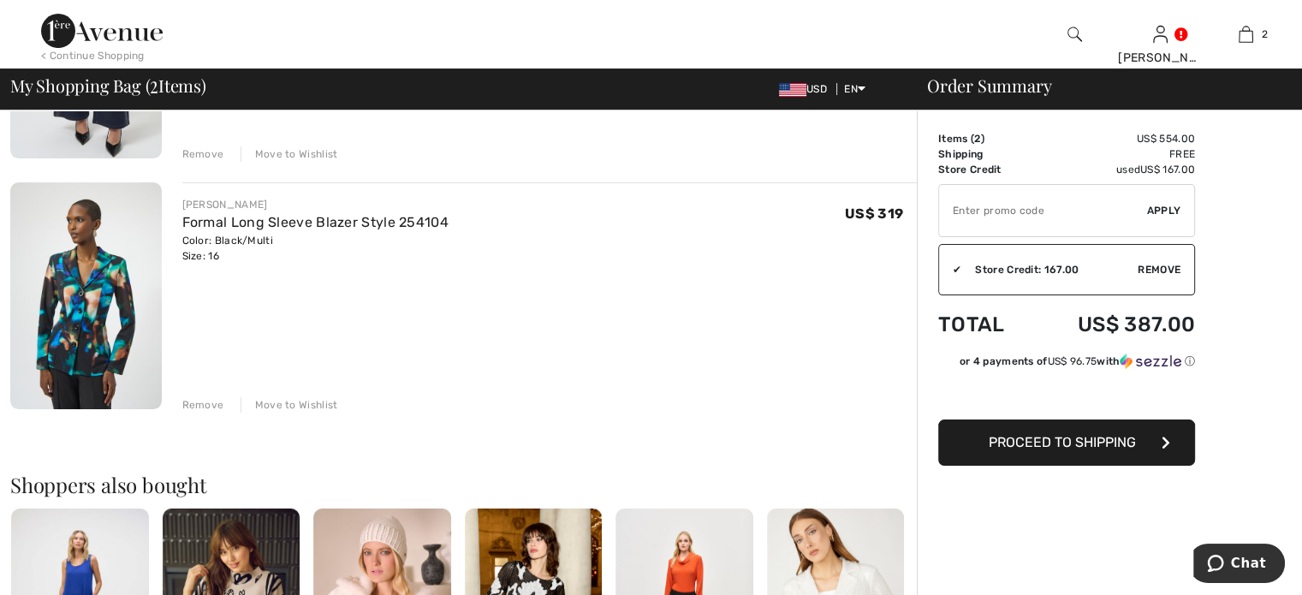
click at [104, 280] on img at bounding box center [85, 295] width 151 height 226
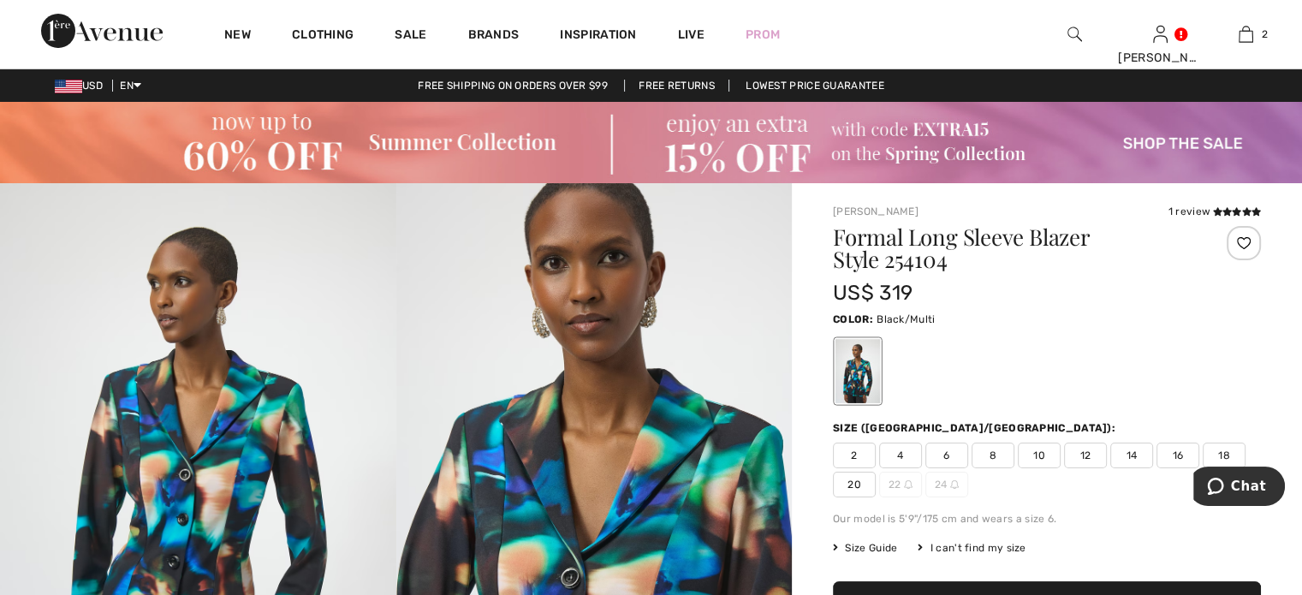
click at [862, 549] on span "Size Guide" at bounding box center [865, 547] width 64 height 15
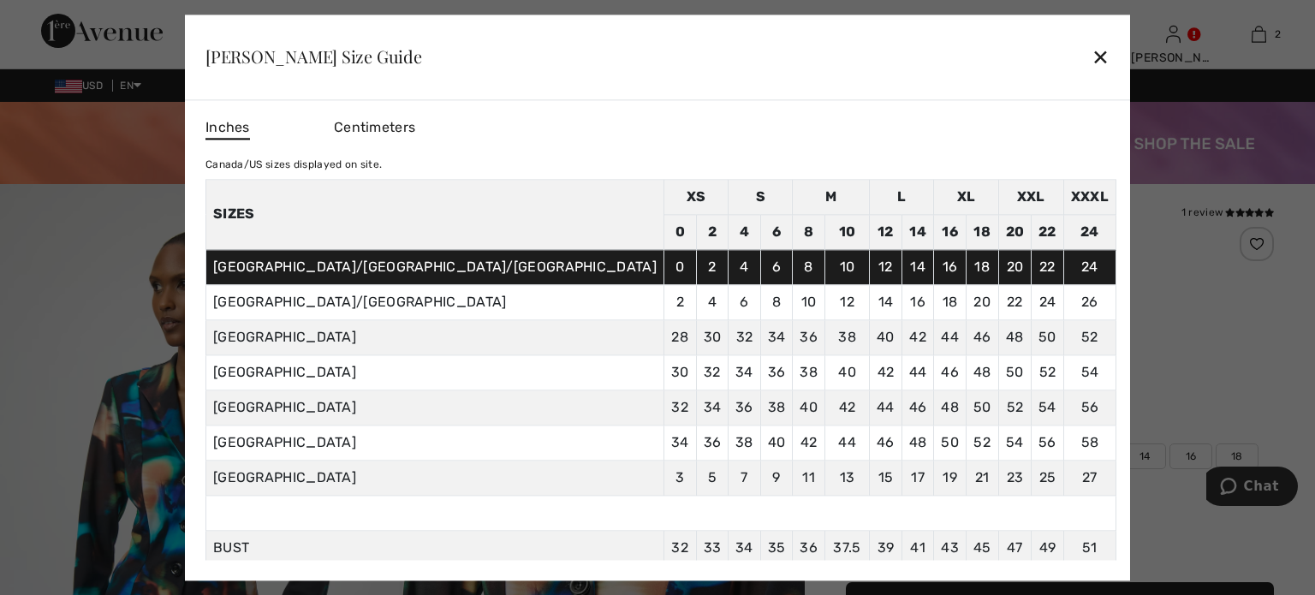
click at [1091, 59] on div "✕" at bounding box center [1100, 57] width 18 height 36
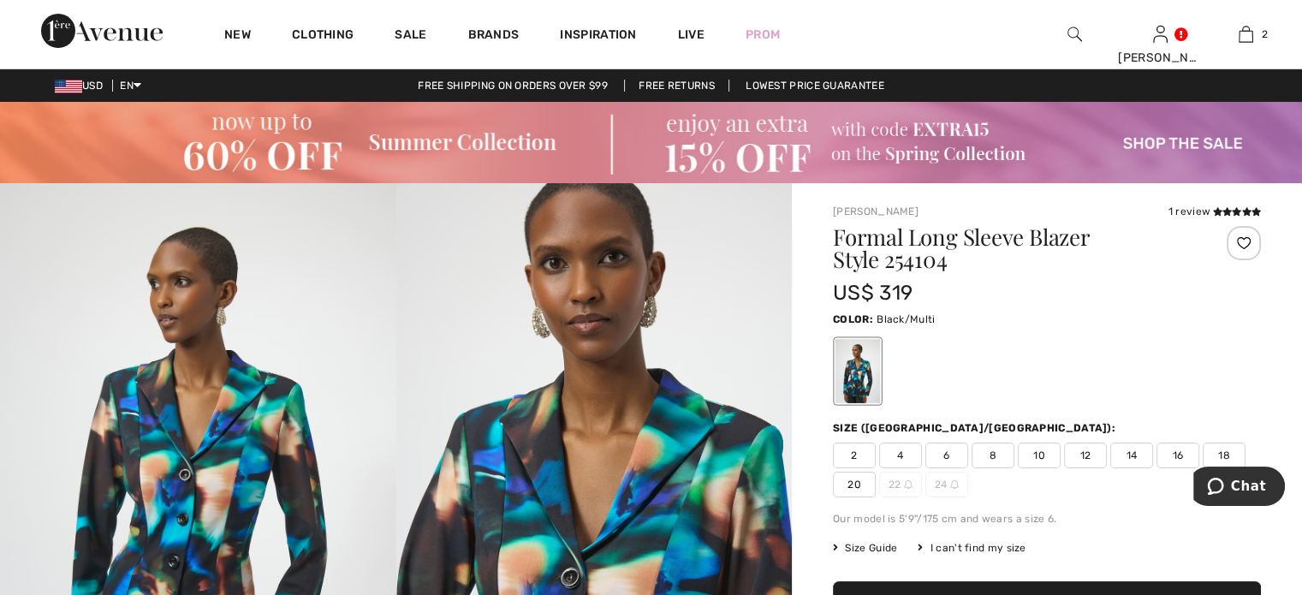
click at [1129, 458] on span "14" at bounding box center [1131, 455] width 43 height 26
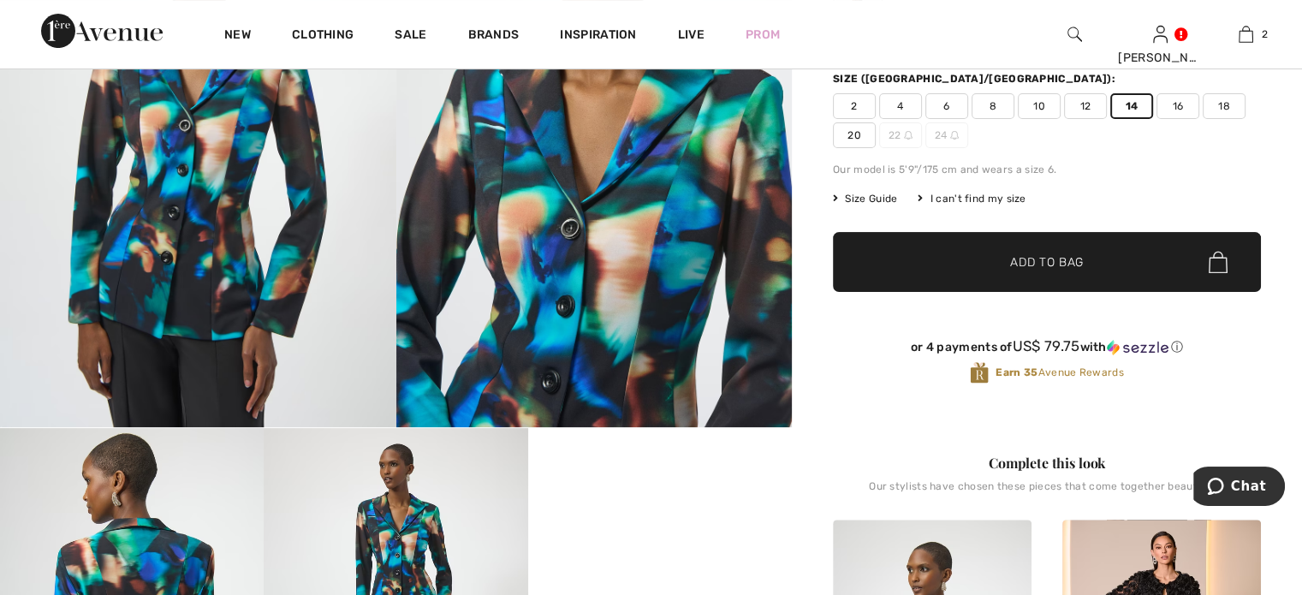
scroll to position [318, 0]
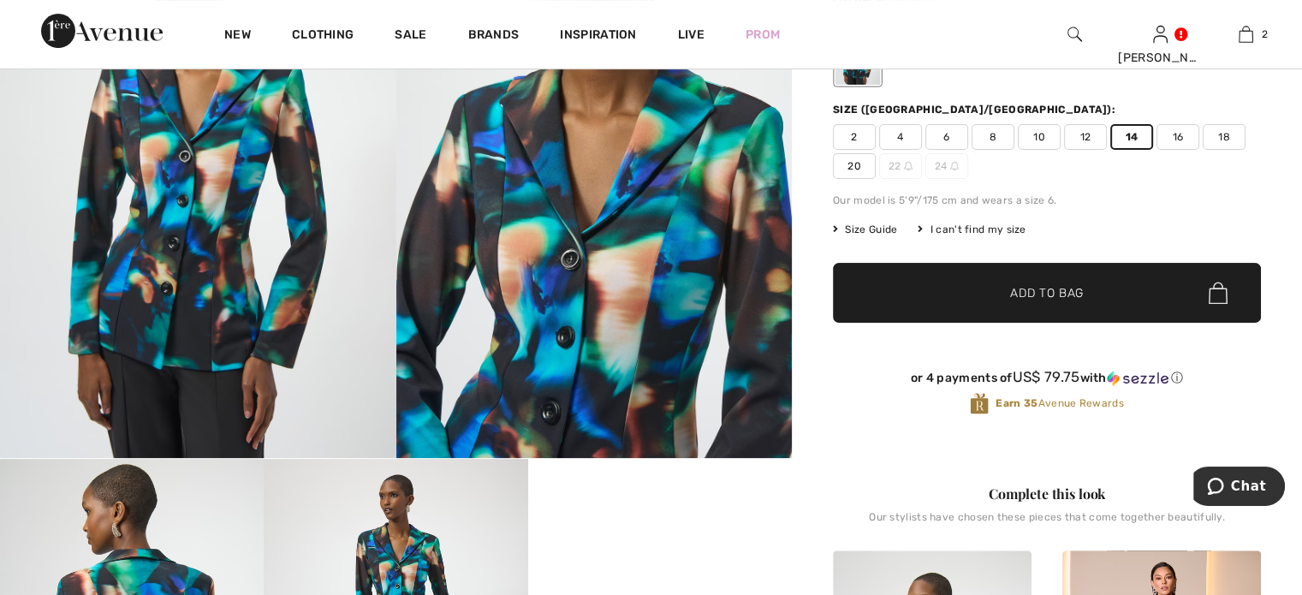
click at [1046, 287] on span "Add to Bag" at bounding box center [1047, 293] width 74 height 18
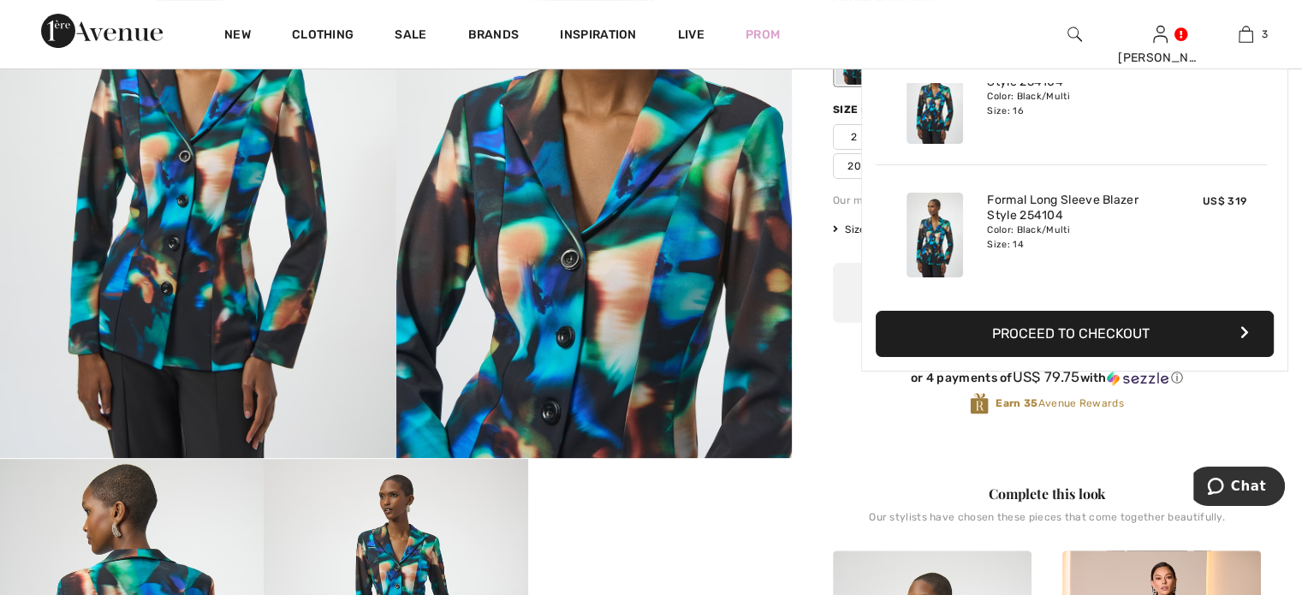
scroll to position [0, 0]
click at [1238, 45] on div "3 Added to Bag Joseph Ribkoff Mid-rise Flare Jeans Style 254918 US$ 235 Color: …" at bounding box center [1246, 34] width 86 height 68
click at [1251, 24] on img at bounding box center [1245, 34] width 15 height 21
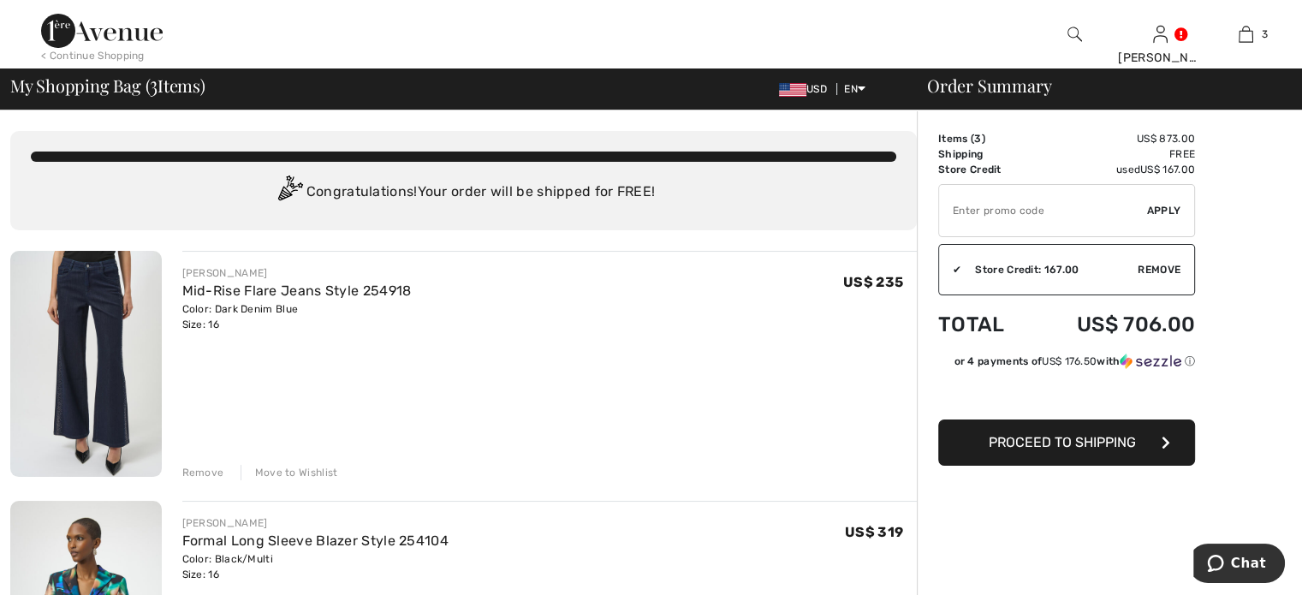
click at [81, 310] on img at bounding box center [85, 364] width 151 height 226
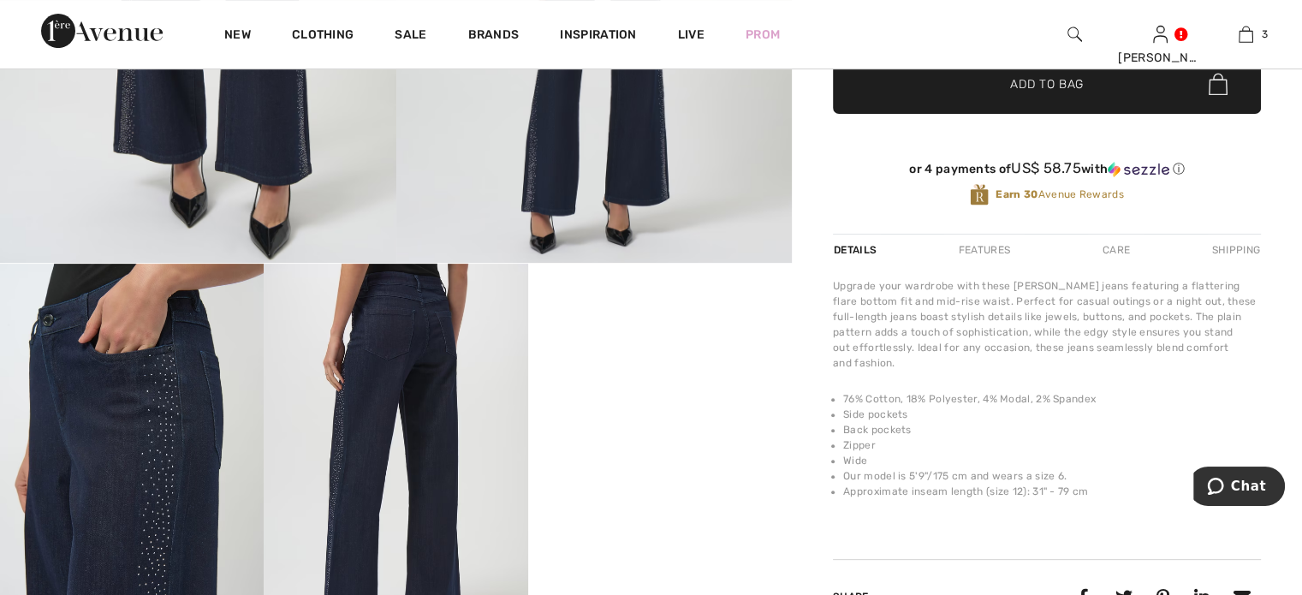
scroll to position [519, 0]
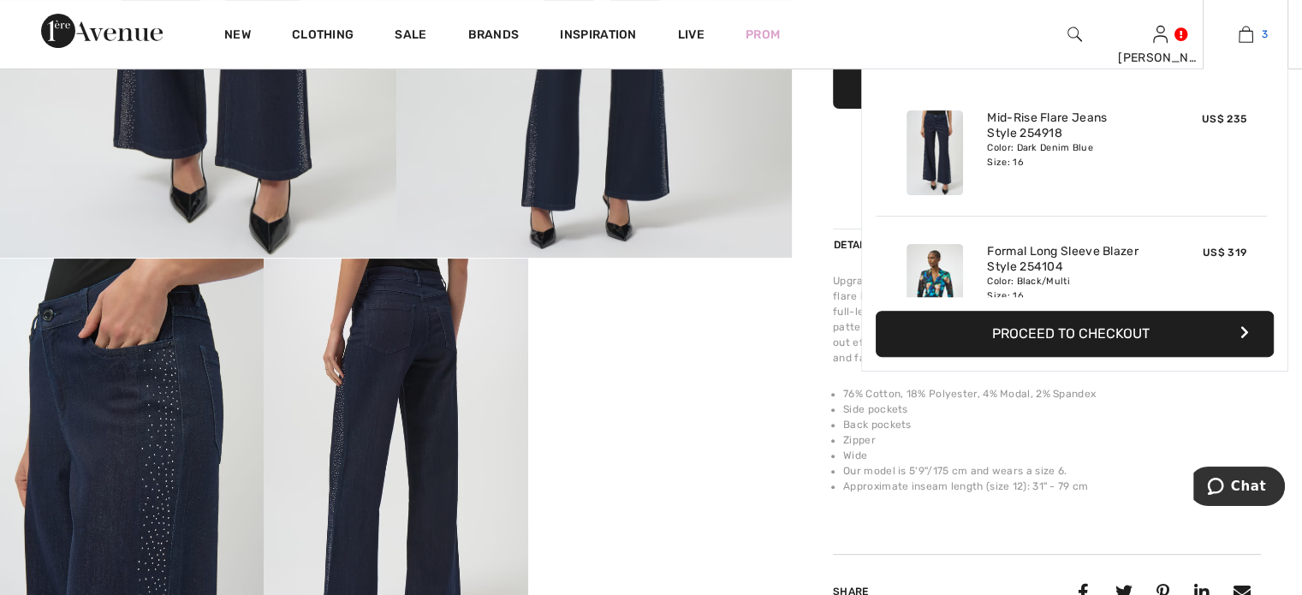
click at [1253, 30] on link "3" at bounding box center [1245, 34] width 84 height 21
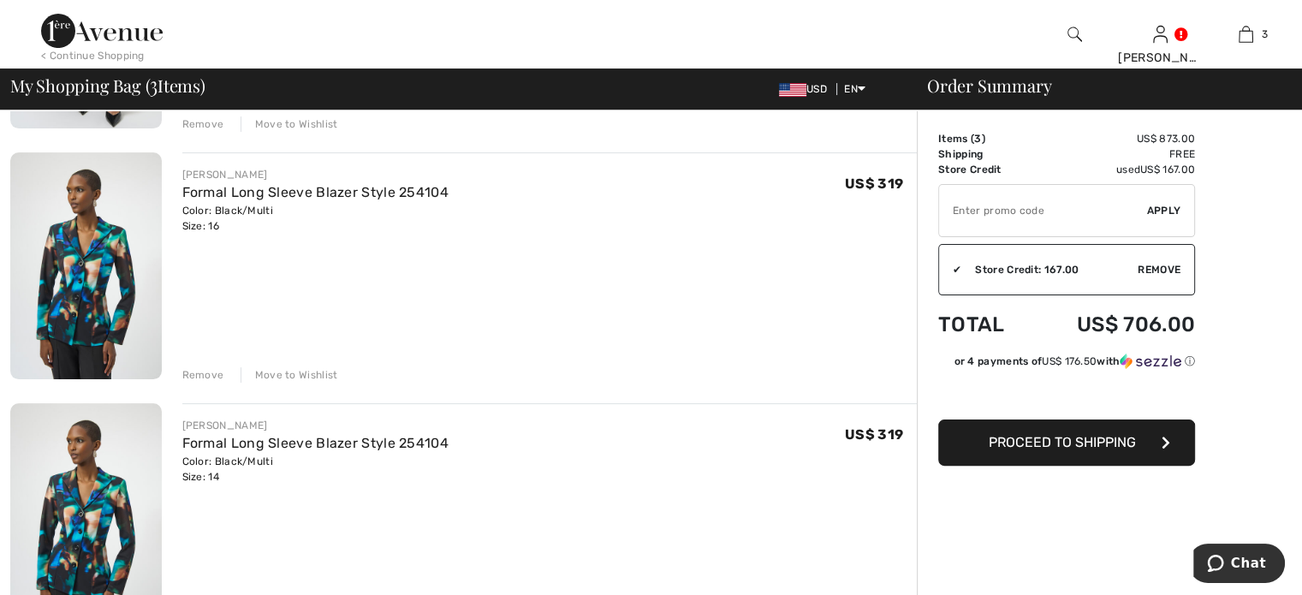
scroll to position [344, 0]
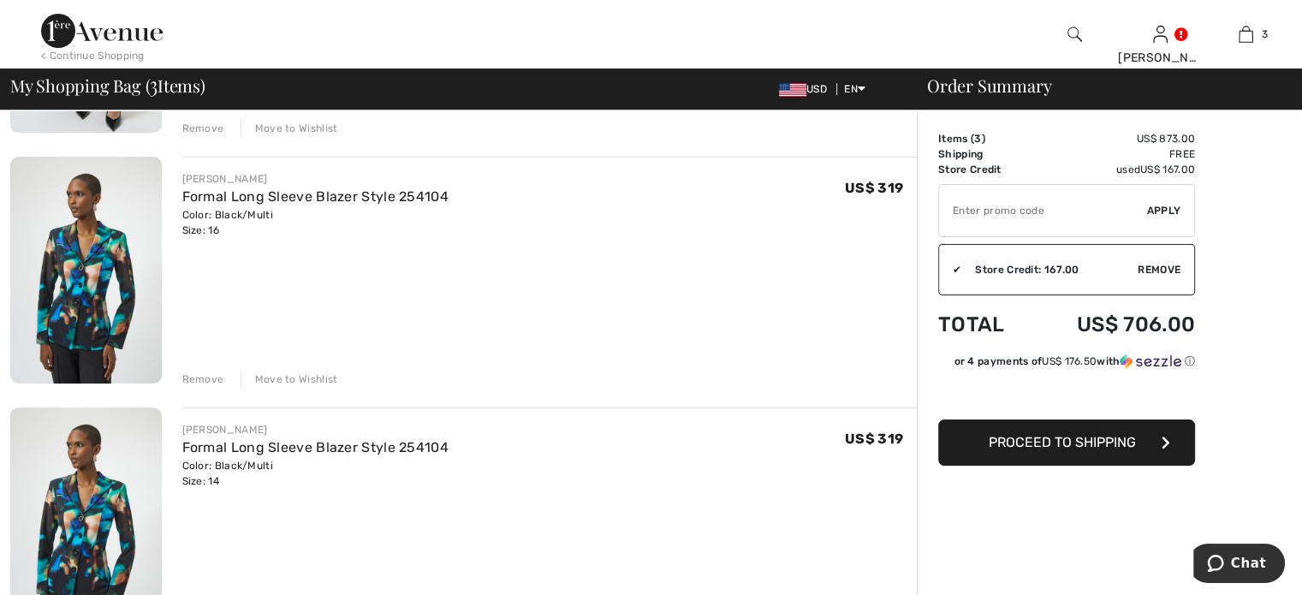
click at [201, 372] on div "Remove" at bounding box center [203, 378] width 42 height 15
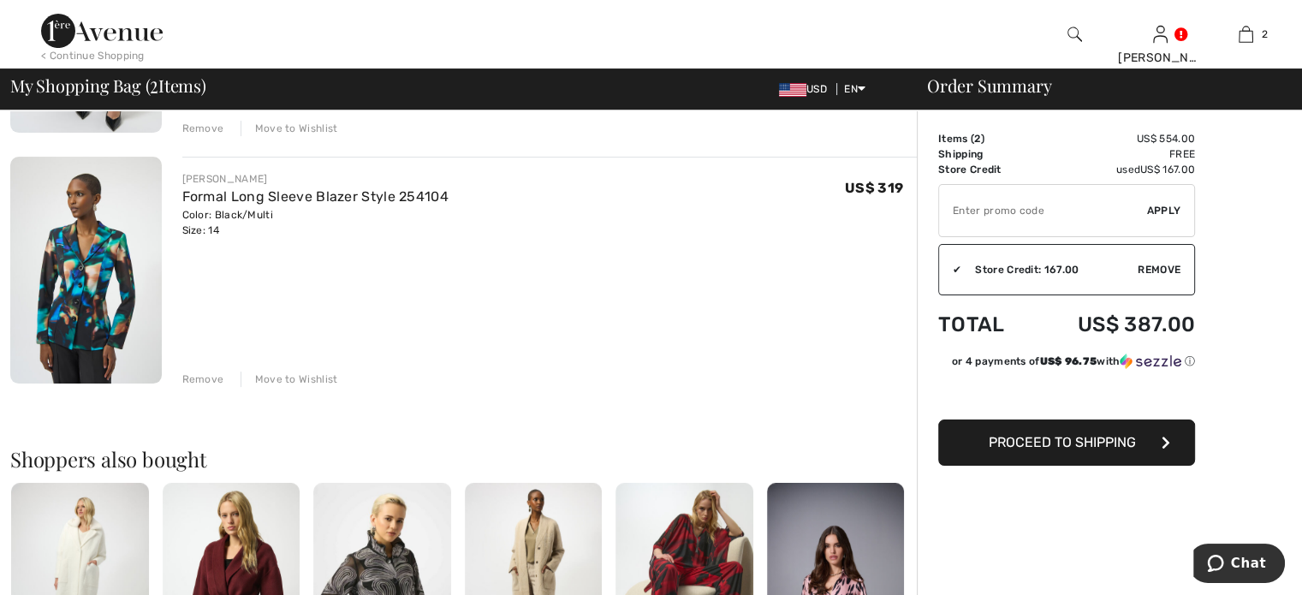
click at [996, 445] on span "Proceed to Shipping" at bounding box center [1062, 442] width 147 height 16
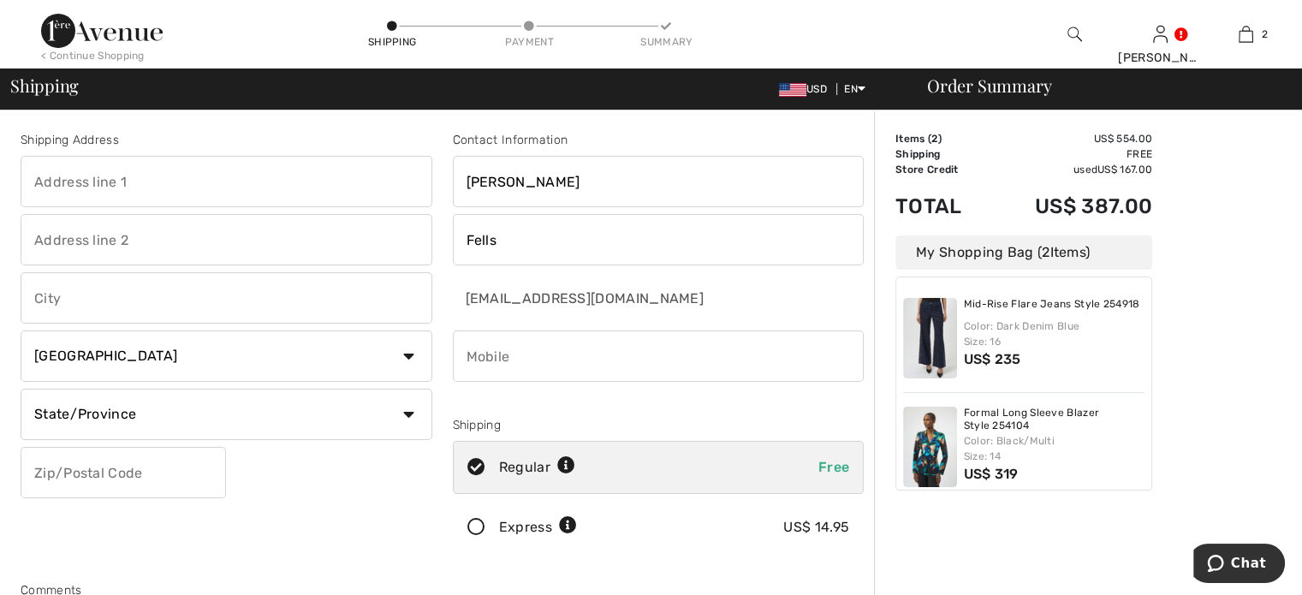
click at [298, 176] on input "text" at bounding box center [227, 181] width 412 height 51
type input "[STREET_ADDRESS][US_STATE]"
type input "201"
type input "Willowbrook"
select select "US"
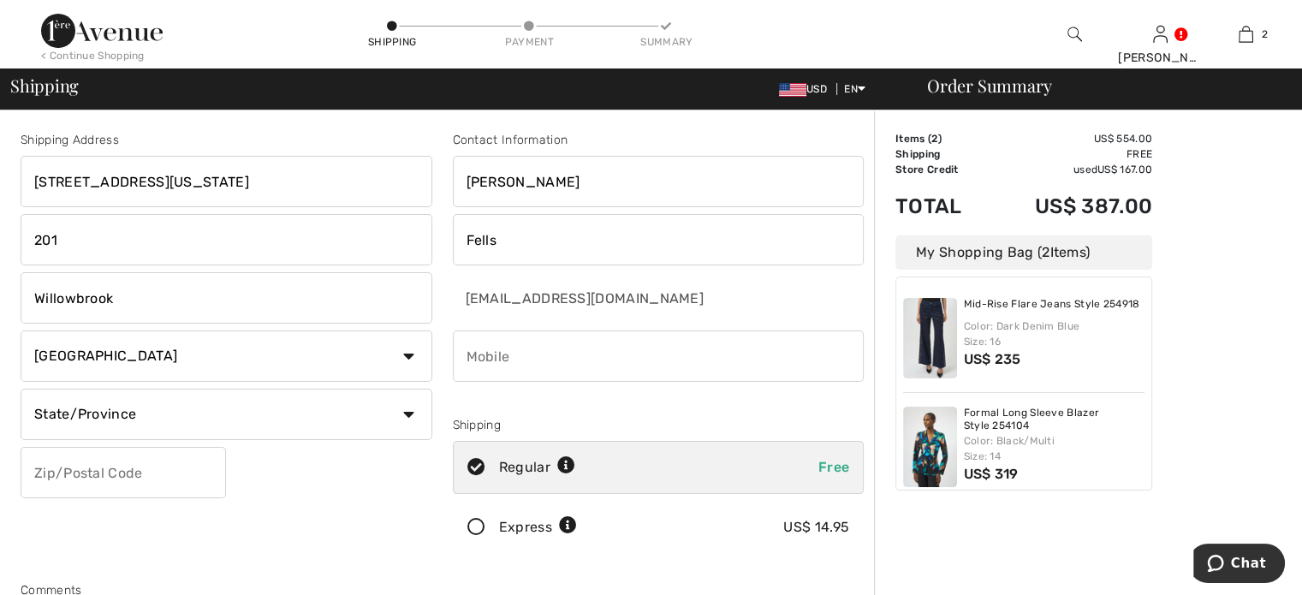
select select "IL"
type input "60527"
type input "6304682031"
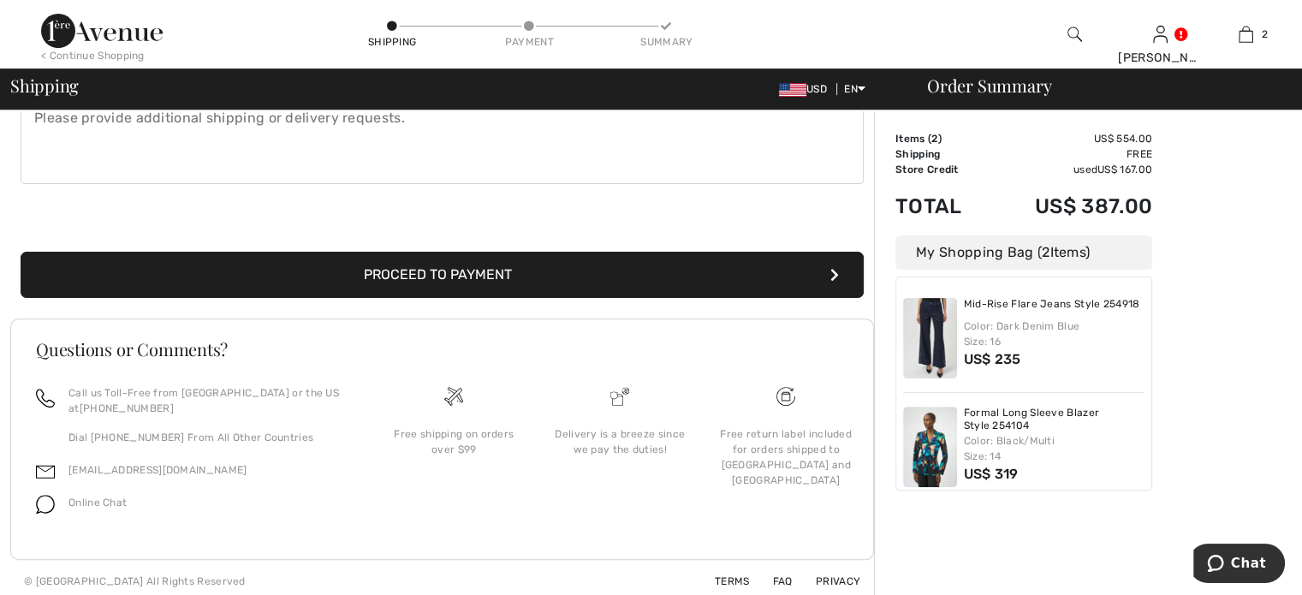
scroll to position [517, 0]
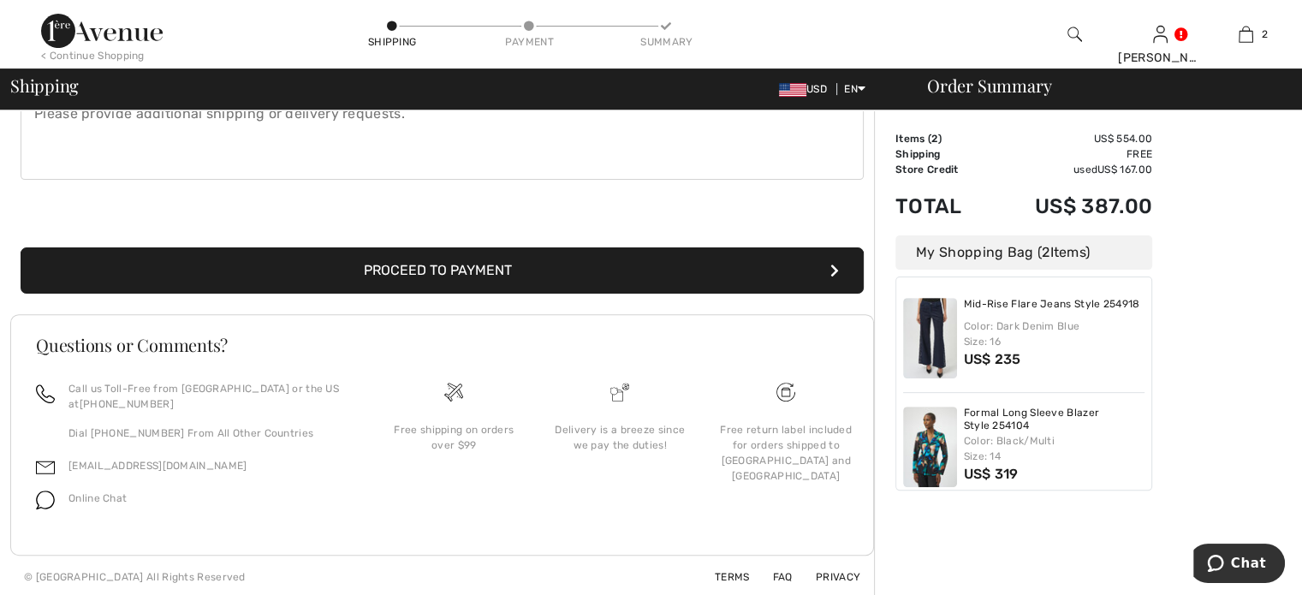
click at [544, 262] on button "Proceed to Payment" at bounding box center [442, 270] width 843 height 46
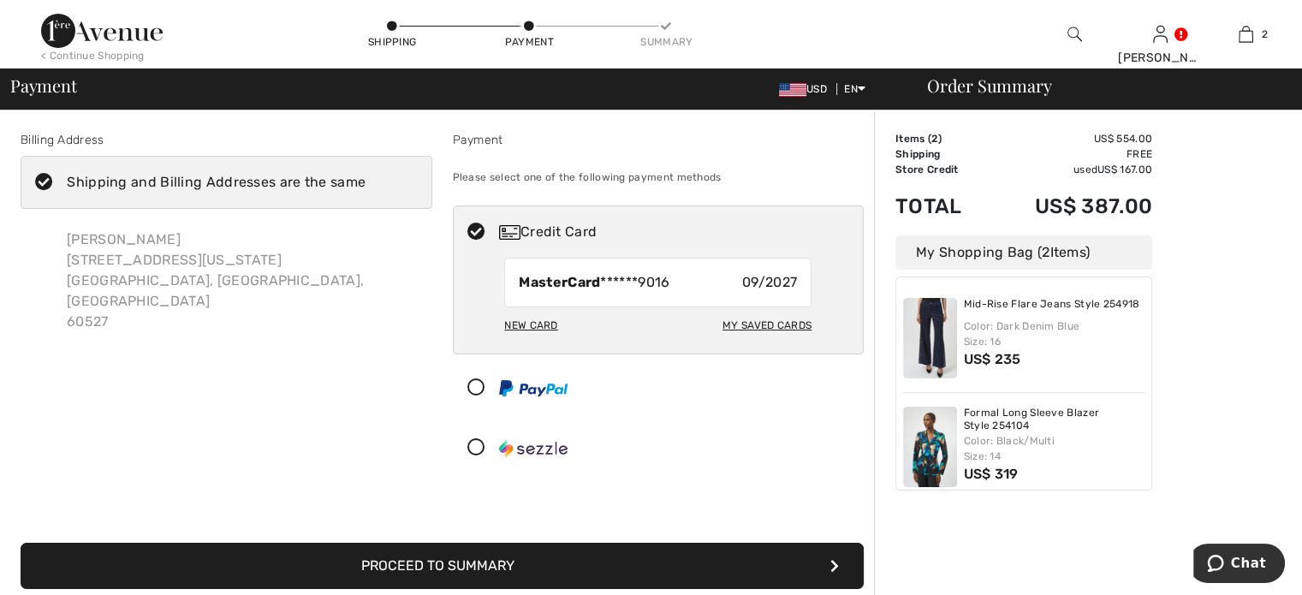
click at [469, 448] on icon at bounding box center [476, 448] width 45 height 18
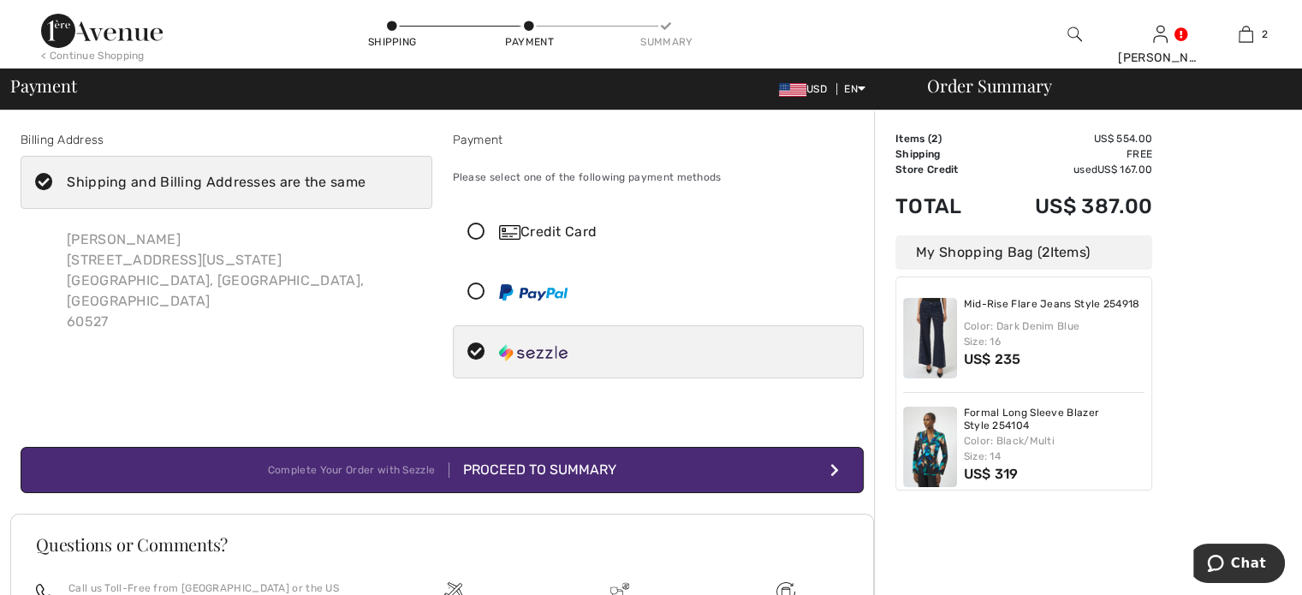
click at [548, 226] on div "Credit Card" at bounding box center [675, 232] width 353 height 21
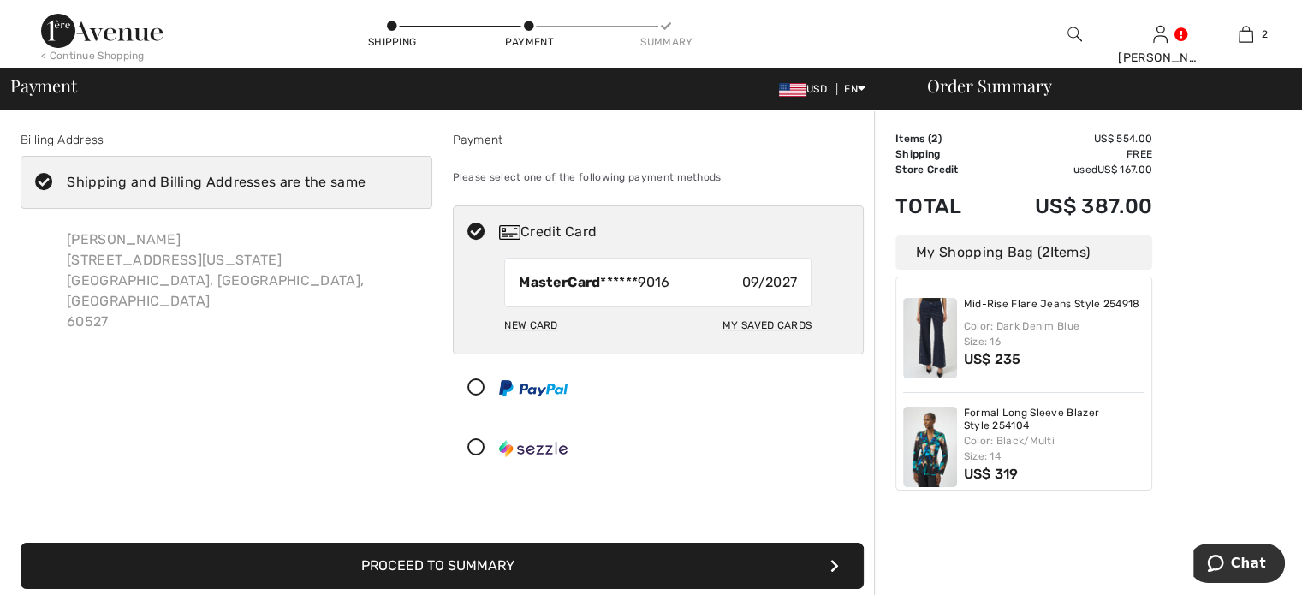
click at [512, 319] on div "New Card" at bounding box center [530, 325] width 53 height 29
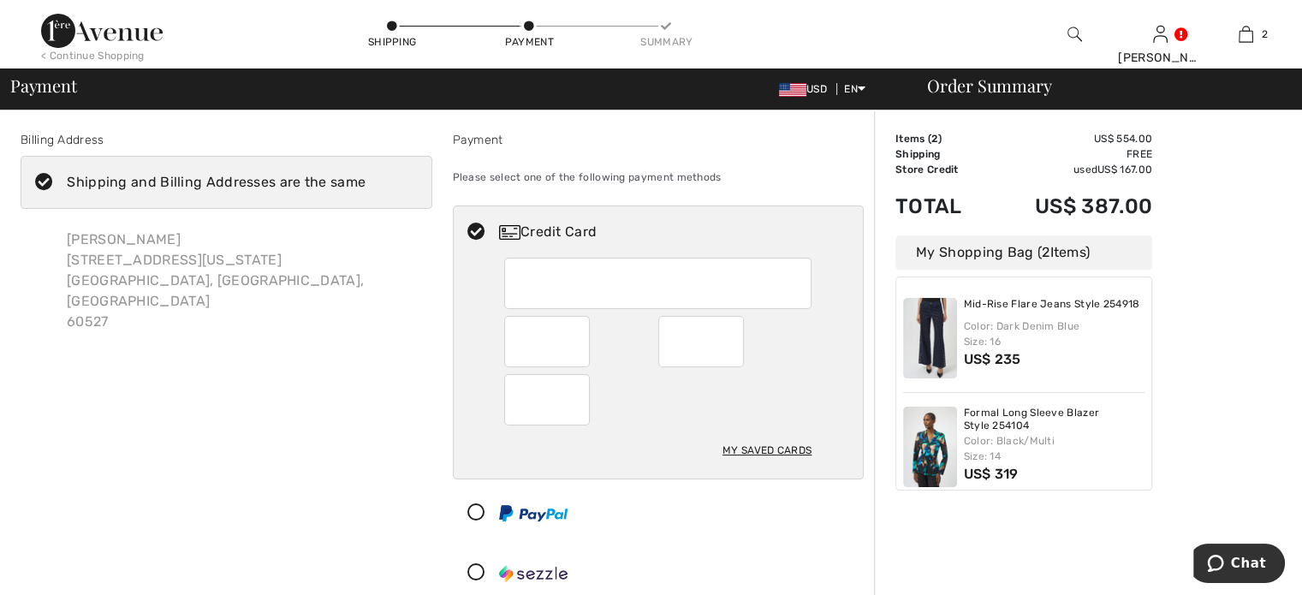
click at [751, 451] on div "My Saved Cards" at bounding box center [766, 450] width 89 height 29
radio input "true"
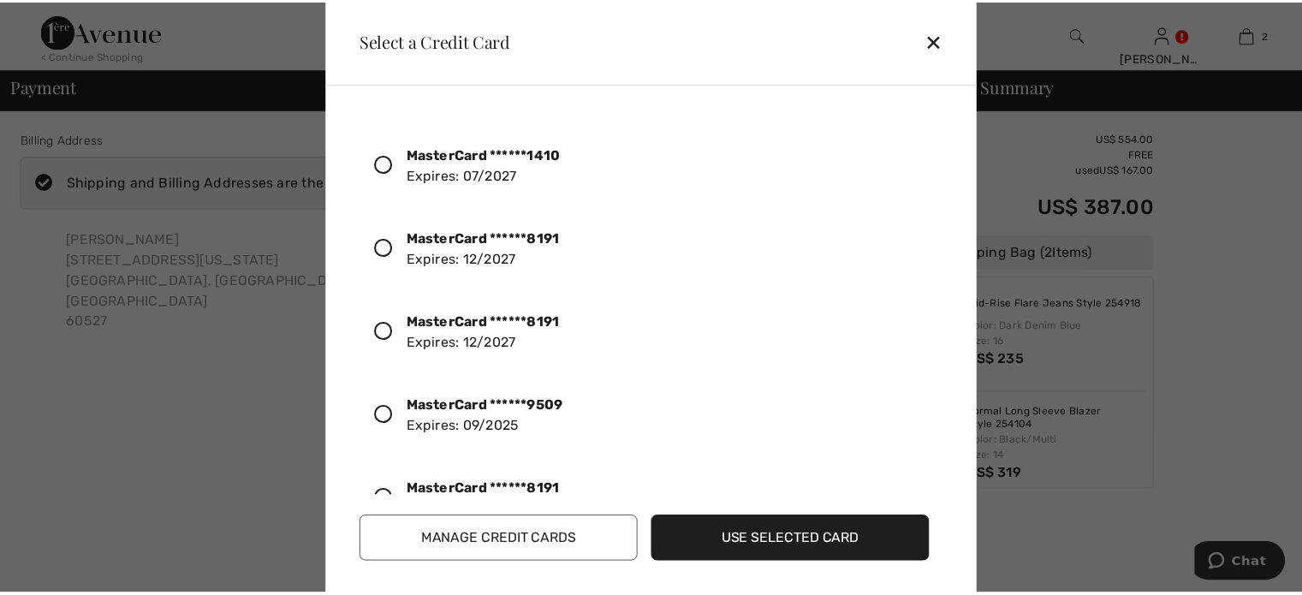
scroll to position [723, 0]
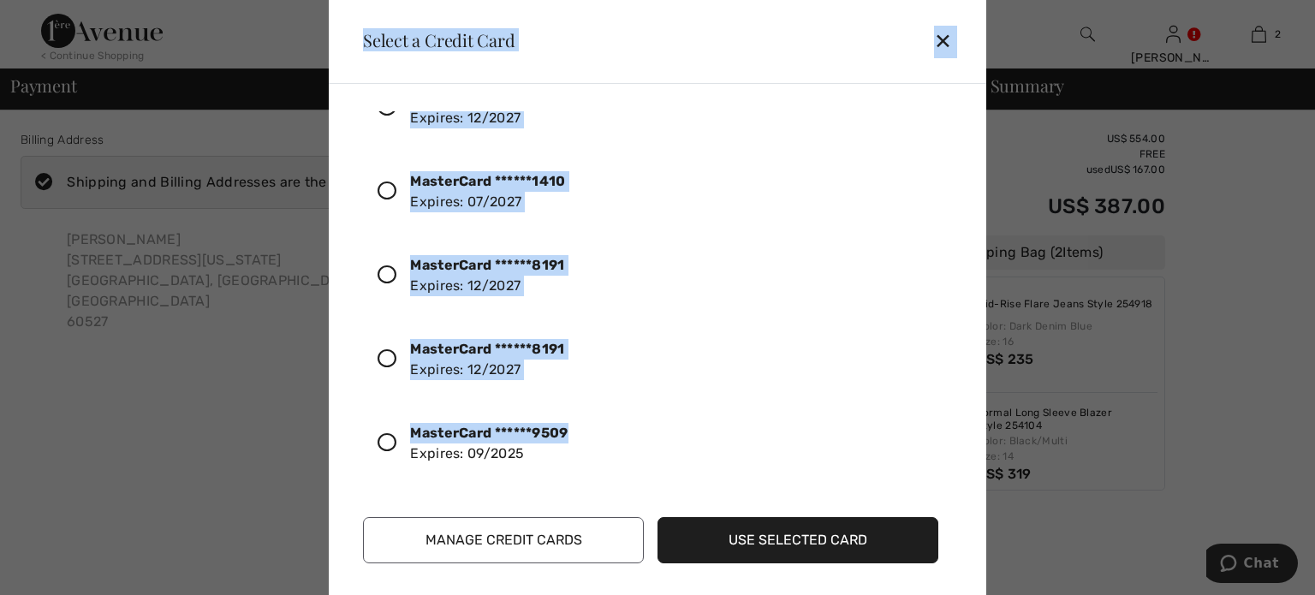
drag, startPoint x: 951, startPoint y: 408, endPoint x: 1291, endPoint y: 438, distance: 341.1
click at [1291, 438] on div "Select a Credit Card ✕ MasterCard ******9016 Expires: 09/2027 MasterCard ******…" at bounding box center [657, 297] width 1315 height 595
click at [1291, 438] on div at bounding box center [657, 297] width 1315 height 595
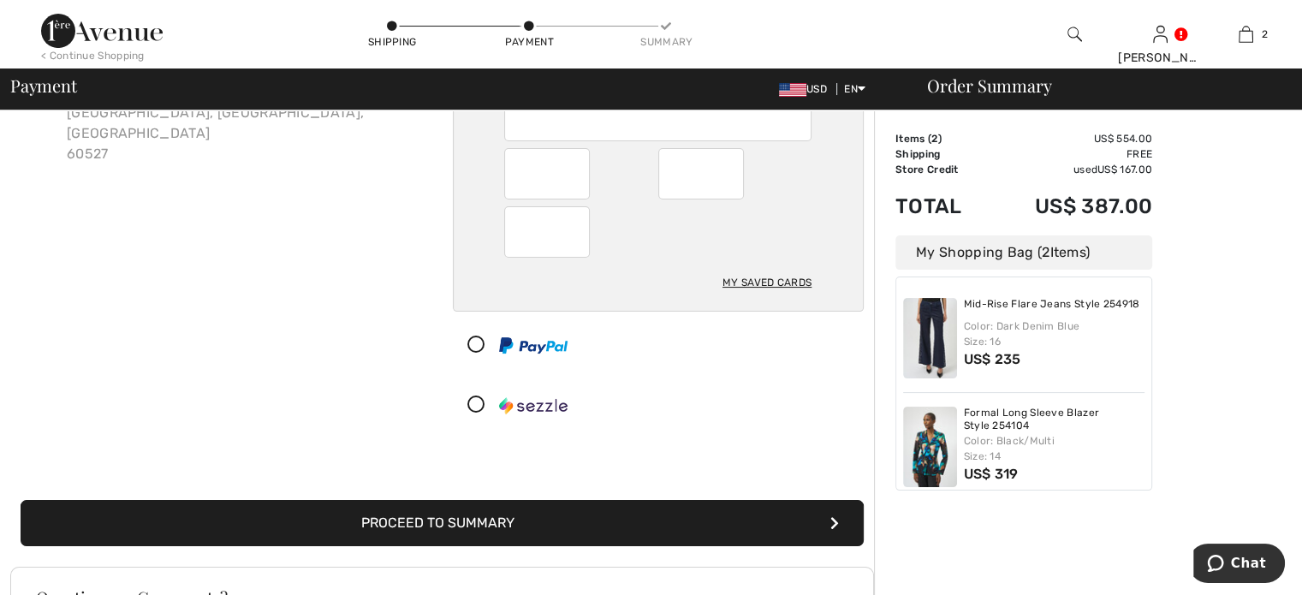
scroll to position [164, 0]
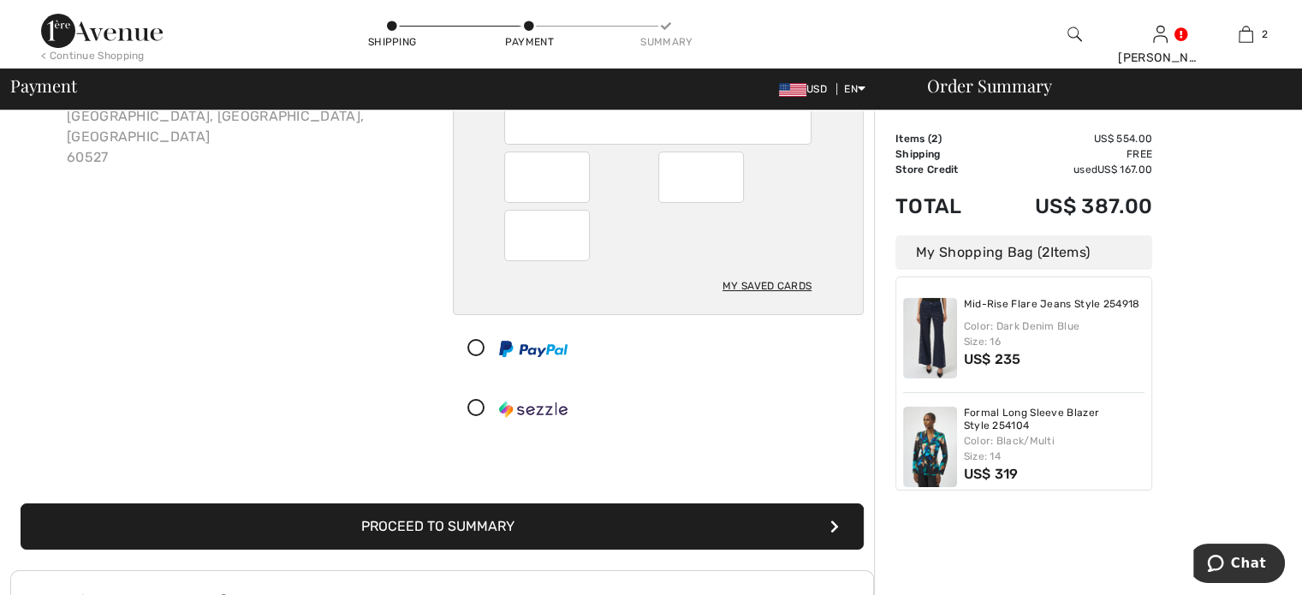
click at [476, 403] on icon at bounding box center [476, 409] width 45 height 18
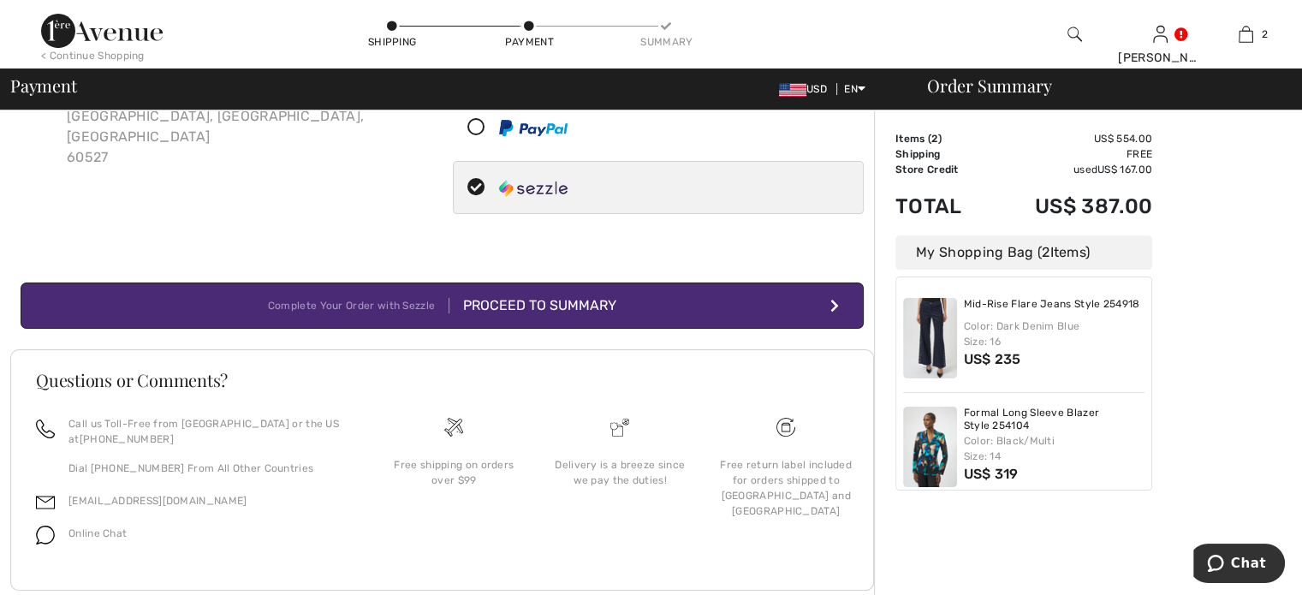
click at [639, 320] on button "Complete Your Order with Sezzle Proceed to Summary" at bounding box center [442, 305] width 843 height 46
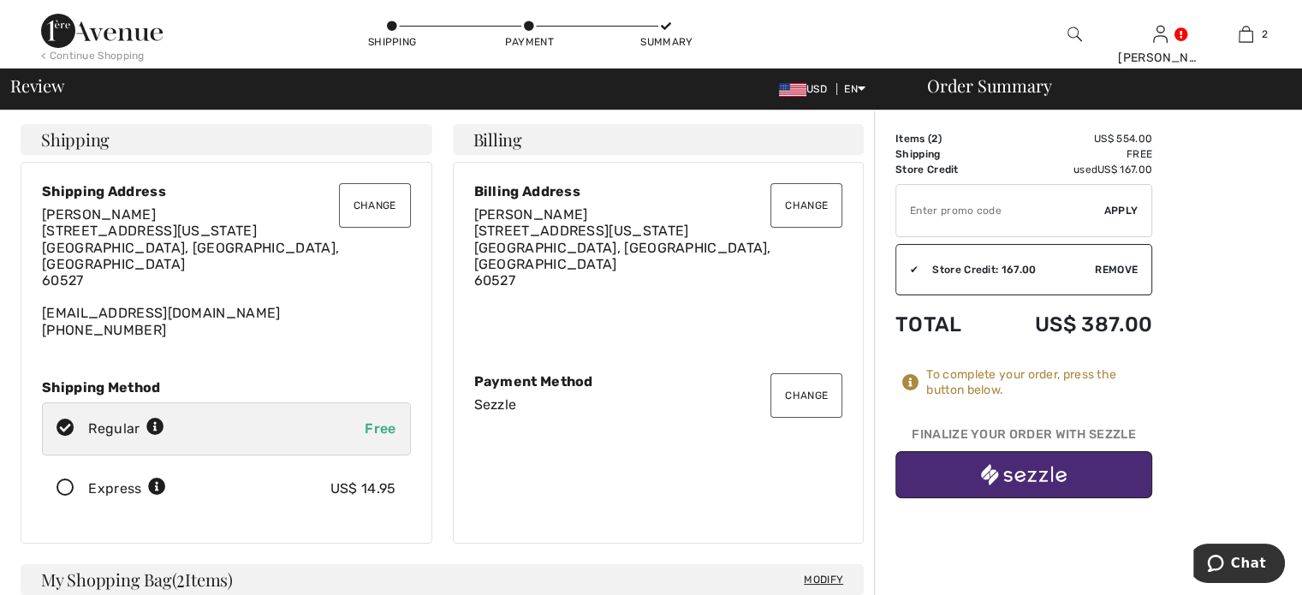
click at [1030, 467] on img "button" at bounding box center [1024, 474] width 86 height 21
click at [150, 312] on div "[PERSON_NAME] [STREET_ADDRESS][US_STATE] [EMAIL_ADDRESS][DOMAIN_NAME] [PHONE_NU…" at bounding box center [226, 272] width 369 height 132
click at [114, 300] on div "[PERSON_NAME] [STREET_ADDRESS][US_STATE] [EMAIL_ADDRESS][DOMAIN_NAME] [PHONE_NU…" at bounding box center [226, 272] width 369 height 132
click at [88, 311] on div "[PERSON_NAME] [STREET_ADDRESS][US_STATE] [EMAIL_ADDRESS][DOMAIN_NAME] [PHONE_NU…" at bounding box center [226, 272] width 369 height 132
click at [150, 311] on div "[PERSON_NAME] [STREET_ADDRESS][US_STATE] [EMAIL_ADDRESS][DOMAIN_NAME] [PHONE_NU…" at bounding box center [226, 272] width 369 height 132
